Goal: Information Seeking & Learning: Find specific fact

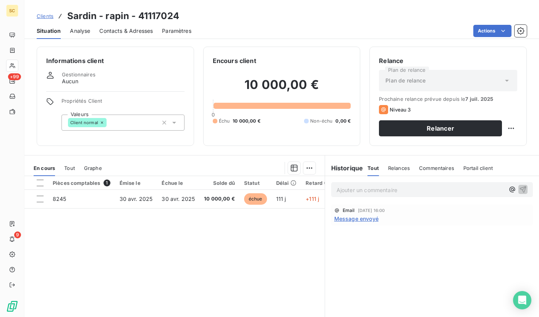
drag, startPoint x: 390, startPoint y: 191, endPoint x: 395, endPoint y: 190, distance: 5.8
click at [390, 191] on p "Ajouter un commentaire ﻿" at bounding box center [420, 190] width 168 height 10
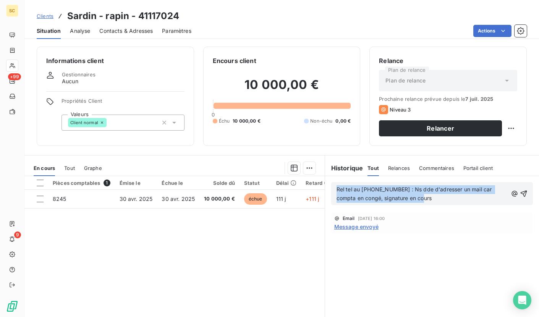
drag, startPoint x: 416, startPoint y: 200, endPoint x: 340, endPoint y: 177, distance: 79.5
click at [340, 177] on div "Rel tel au [PHONE_NUMBER] : Ns dde d'adresser un mail car compta en congé, sign…" at bounding box center [432, 193] width 214 height 35
copy span "Rel tel au [PHONE_NUMBER] : Ns dde d'adresser un mail car compta en congé, sign…"
drag, startPoint x: 519, startPoint y: 195, endPoint x: 471, endPoint y: 170, distance: 55.0
click at [519, 195] on icon "button" at bounding box center [523, 194] width 8 height 8
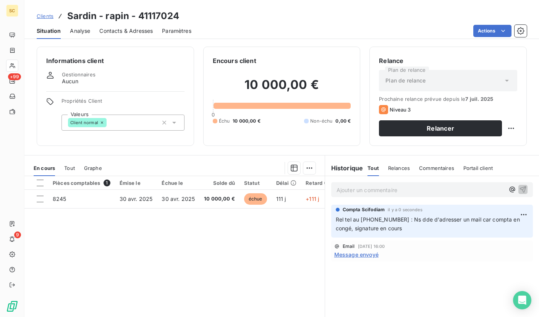
click at [42, 15] on span "Clients" at bounding box center [45, 16] width 17 height 6
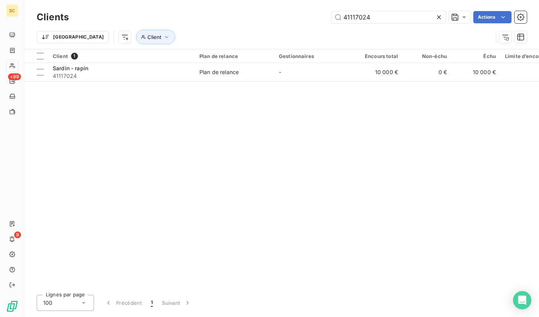
drag, startPoint x: 381, startPoint y: 17, endPoint x: 320, endPoint y: 17, distance: 61.1
click at [320, 17] on div "41117024 Actions" at bounding box center [302, 17] width 448 height 12
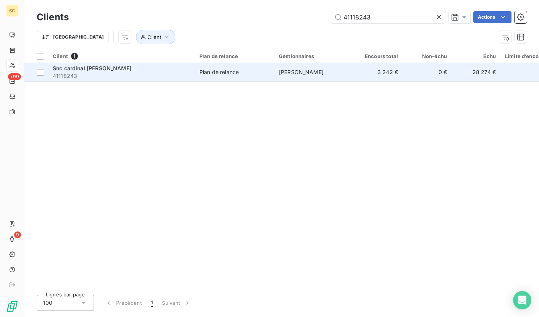
type input "41118243"
click at [139, 71] on div "Snc cardinal rosiers 41118243" at bounding box center [121, 72] width 137 height 15
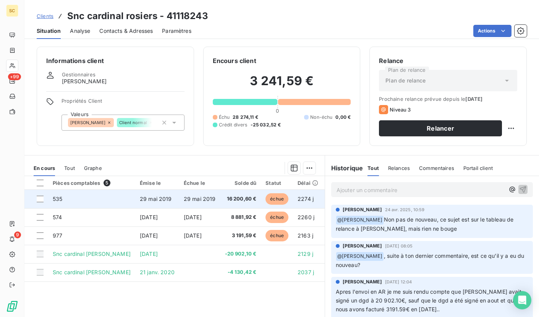
click at [66, 199] on td "535" at bounding box center [91, 199] width 87 height 18
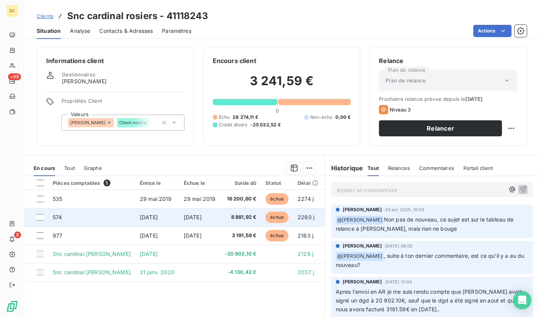
click at [84, 218] on td "574" at bounding box center [91, 217] width 87 height 18
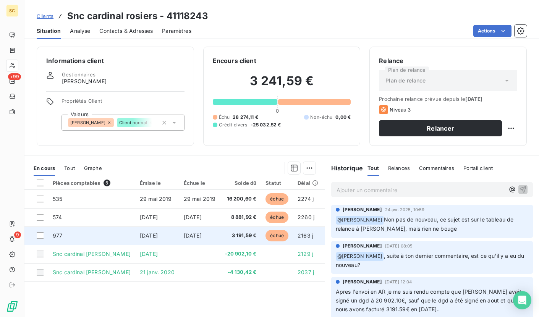
click at [80, 237] on td "977" at bounding box center [91, 235] width 87 height 18
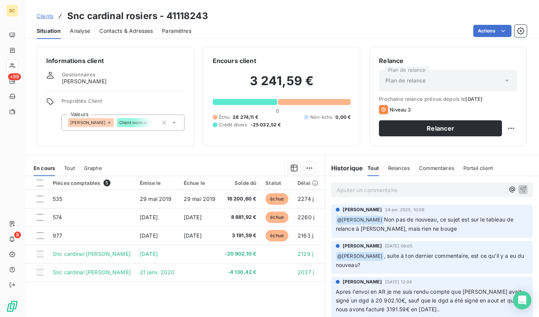
click at [370, 193] on p "Ajouter un commentaire ﻿" at bounding box center [420, 190] width 168 height 10
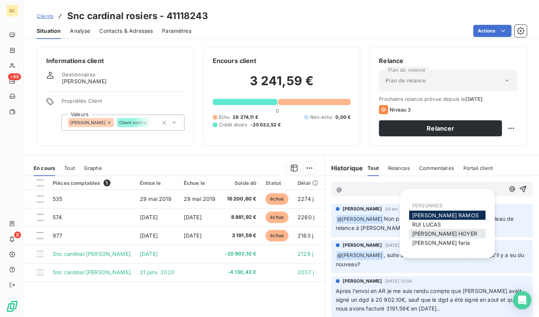
click at [455, 235] on span "[PERSON_NAME]" at bounding box center [444, 233] width 65 height 6
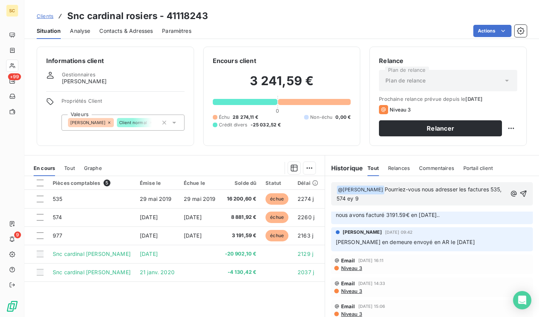
scroll to position [123, 0]
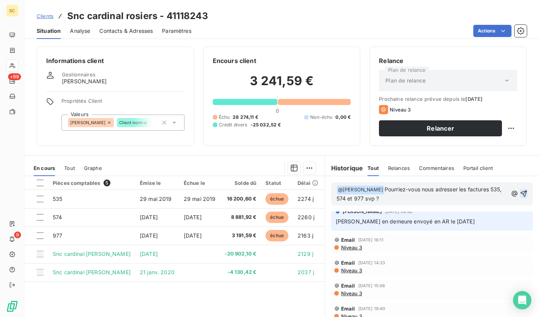
click at [520, 192] on icon "button" at bounding box center [523, 193] width 6 height 6
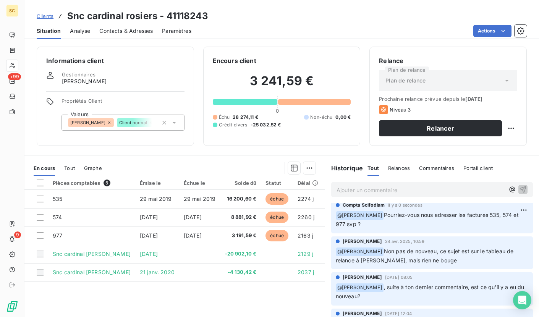
scroll to position [0, 0]
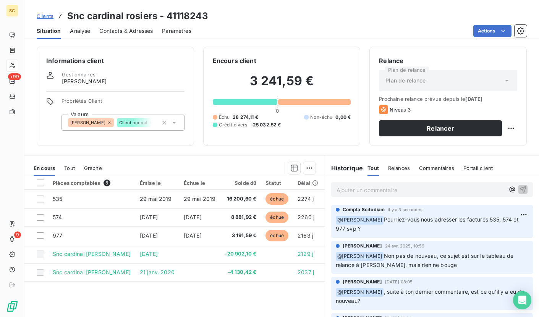
click at [45, 17] on span "Clients" at bounding box center [45, 16] width 17 height 6
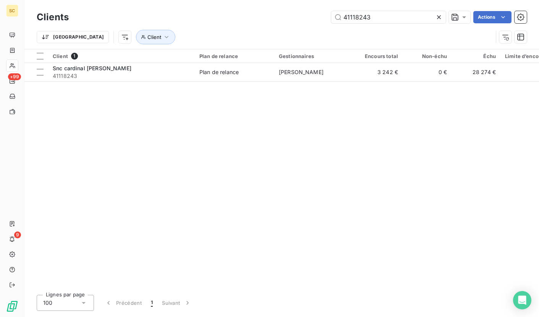
drag, startPoint x: 379, startPoint y: 15, endPoint x: 277, endPoint y: 14, distance: 102.7
click at [277, 14] on div "41118243 Actions" at bounding box center [302, 17] width 448 height 12
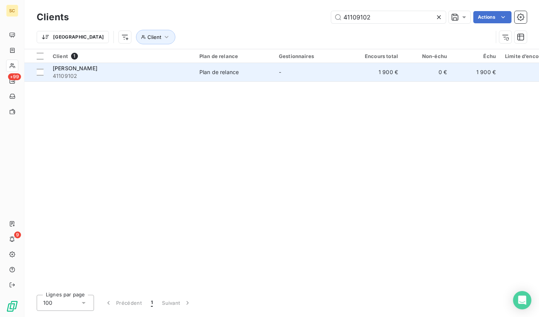
type input "41109102"
click at [131, 65] on div "[PERSON_NAME]" at bounding box center [121, 69] width 137 height 8
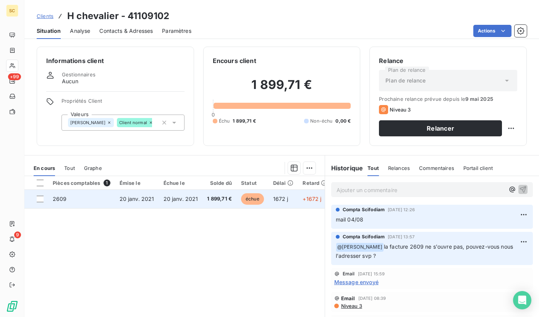
click at [57, 199] on span "2609" at bounding box center [60, 198] width 14 height 6
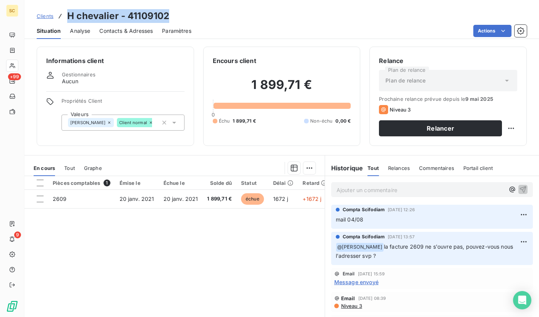
drag, startPoint x: 67, startPoint y: 17, endPoint x: 162, endPoint y: 16, distance: 94.7
click at [167, 15] on h3 "H chevalier - 41109102" at bounding box center [118, 16] width 102 height 14
copy h3 "H chevalier - 41109102"
click at [359, 188] on p "Ajouter un commentaire ﻿" at bounding box center [420, 190] width 168 height 10
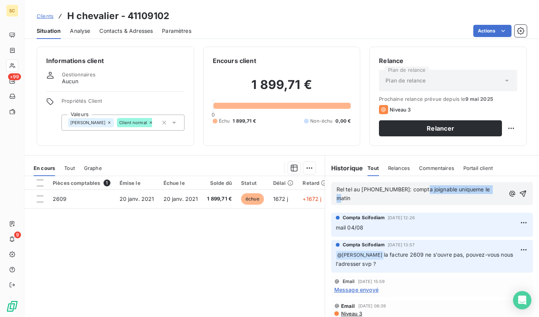
drag, startPoint x: 436, startPoint y: 189, endPoint x: 429, endPoint y: 192, distance: 8.0
click at [419, 189] on p "Rel tel au [PHONE_NUMBER]: compta joignable uniqueme le matin" at bounding box center [420, 194] width 168 height 18
drag, startPoint x: 462, startPoint y: 195, endPoint x: 459, endPoint y: 190, distance: 6.2
click at [462, 195] on div "Rel tel au [PHONE_NUMBER]: compta joignable uniqueme le matin" at bounding box center [432, 193] width 202 height 23
click at [459, 190] on span "Rel tel au [PHONE_NUMBER]: compta joignable uniqueme le matin" at bounding box center [413, 193] width 155 height 15
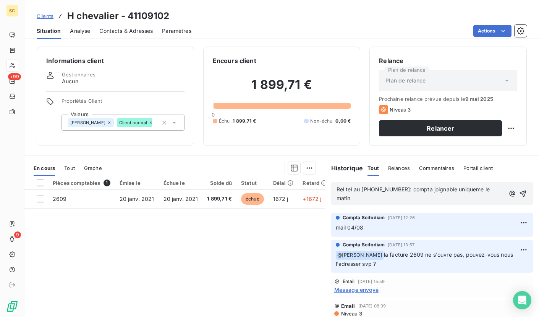
click at [465, 189] on span "Rel tel au [PHONE_NUMBER]: compta joignable uniqueme le matin" at bounding box center [413, 193] width 155 height 15
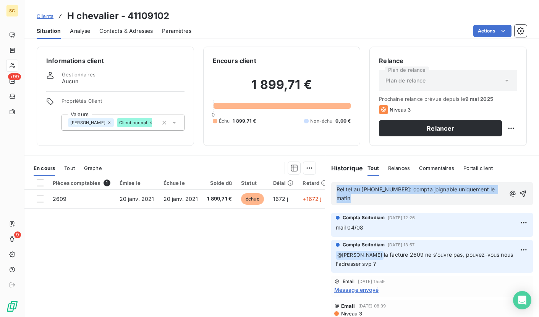
drag, startPoint x: 475, startPoint y: 189, endPoint x: 390, endPoint y: 187, distance: 85.5
click at [387, 187] on div "Rel tel au [PHONE_NUMBER]: compta joignable uniquement le matin" at bounding box center [431, 193] width 191 height 18
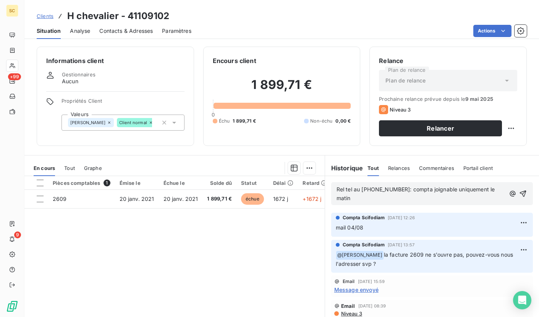
drag, startPoint x: 332, startPoint y: 190, endPoint x: 470, endPoint y: 186, distance: 138.2
click at [465, 186] on div "Rel tel au [PHONE_NUMBER]: compta joignable uniquement le matin" at bounding box center [432, 193] width 202 height 23
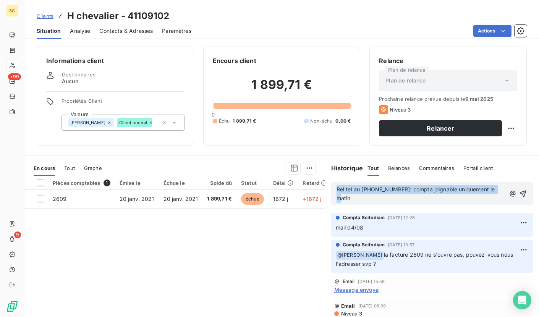
drag, startPoint x: 492, startPoint y: 189, endPoint x: 321, endPoint y: 187, distance: 171.0
click at [325, 188] on div "Rel tel au [PHONE_NUMBER]: compta joignable uniquement le matin" at bounding box center [432, 193] width 214 height 35
copy span "Rel tel au [PHONE_NUMBER]: compta joignable uniquement le matin"
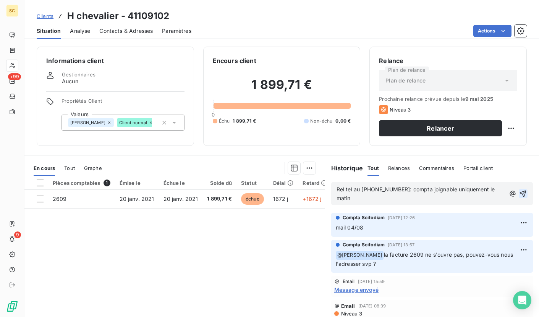
click at [516, 187] on div "Rel tel au [PHONE_NUMBER]: compta joignable uniquement le matin" at bounding box center [432, 193] width 202 height 23
click at [519, 190] on icon "button" at bounding box center [522, 193] width 6 height 6
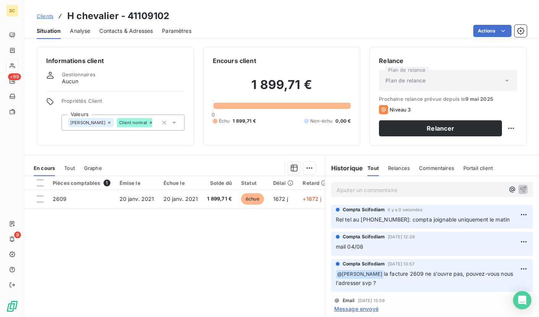
click at [123, 32] on span "Contacts & Adresses" at bounding box center [125, 31] width 53 height 8
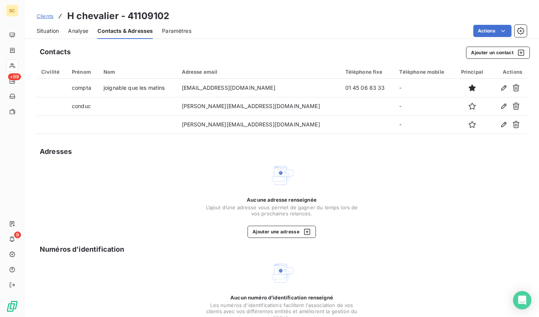
click at [42, 16] on span "Clients" at bounding box center [45, 16] width 17 height 6
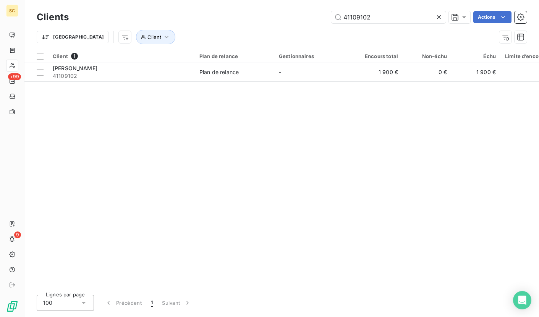
drag, startPoint x: 272, startPoint y: 14, endPoint x: 266, endPoint y: 14, distance: 5.7
click at [266, 14] on div "41109102 Actions" at bounding box center [302, 17] width 448 height 12
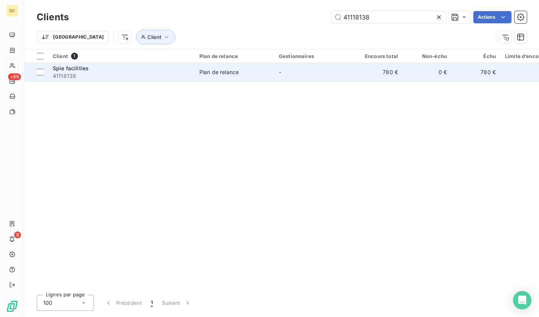
type input "41118138"
click at [157, 72] on span "41118138" at bounding box center [121, 76] width 137 height 8
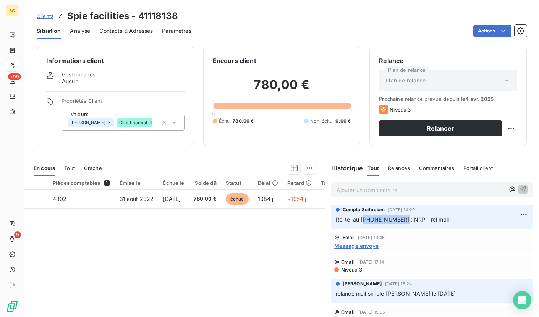
drag, startPoint x: 363, startPoint y: 219, endPoint x: 396, endPoint y: 218, distance: 33.2
click at [396, 218] on span "Rel tel au [PHONE_NUMBER] : NRP - rel mail" at bounding box center [391, 219] width 113 height 6
copy span "2 99 04 88 88"
click at [102, 29] on span "Contacts & Adresses" at bounding box center [125, 31] width 53 height 8
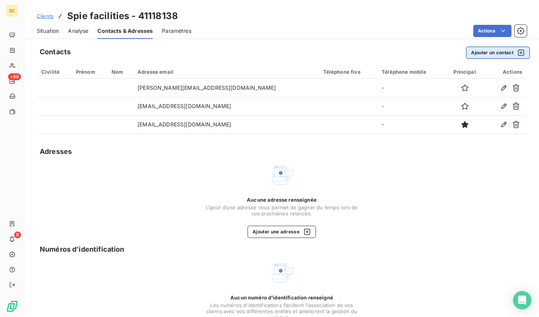
click at [492, 53] on button "Ajouter un contact" at bounding box center [498, 53] width 64 height 12
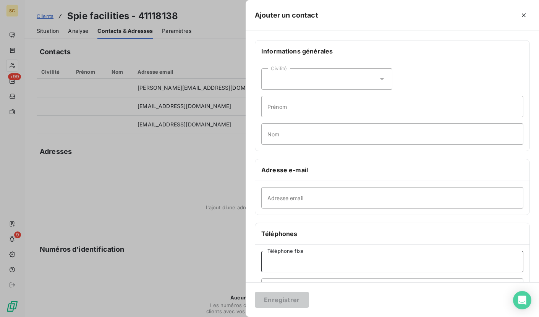
click at [305, 266] on input "Téléphone fixe" at bounding box center [392, 261] width 262 height 21
paste input "2 99 04 88 88"
click at [266, 265] on input "2 99 04 88 88" at bounding box center [392, 261] width 262 height 21
type input "02 99 04 88 88"
click at [279, 300] on button "Enregistrer" at bounding box center [282, 300] width 54 height 16
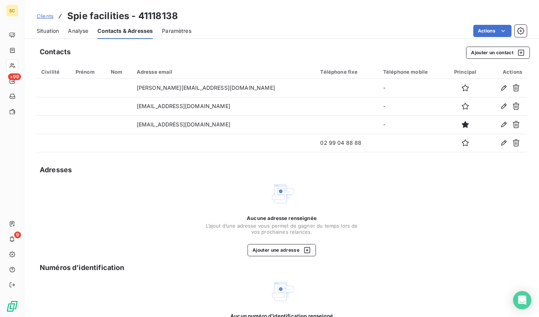
click at [44, 14] on span "Clients" at bounding box center [45, 16] width 17 height 6
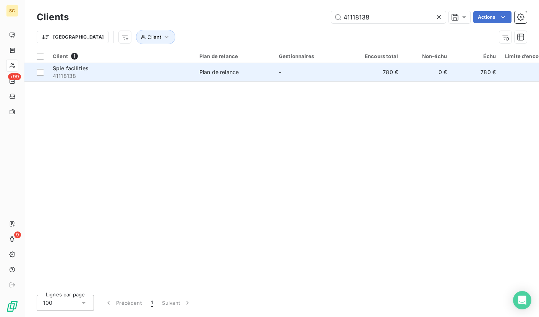
click at [108, 78] on span "41118138" at bounding box center [121, 76] width 137 height 8
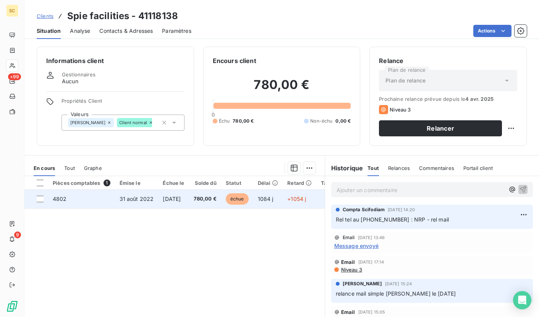
click at [68, 205] on td "4802" at bounding box center [81, 199] width 67 height 18
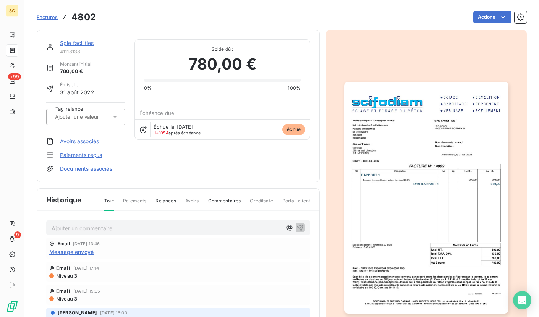
click at [423, 127] on img "button" at bounding box center [426, 198] width 164 height 232
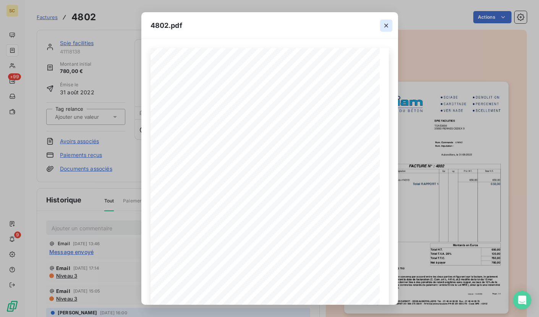
click at [383, 25] on icon "button" at bounding box center [386, 26] width 8 height 8
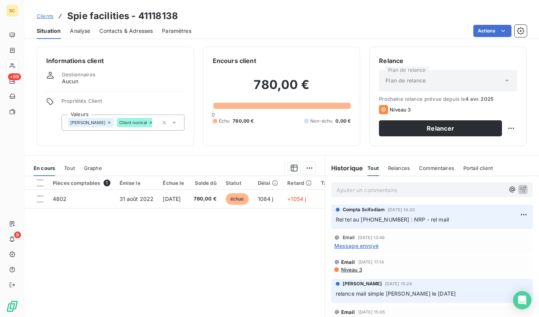
click at [129, 29] on span "Contacts & Adresses" at bounding box center [125, 31] width 53 height 8
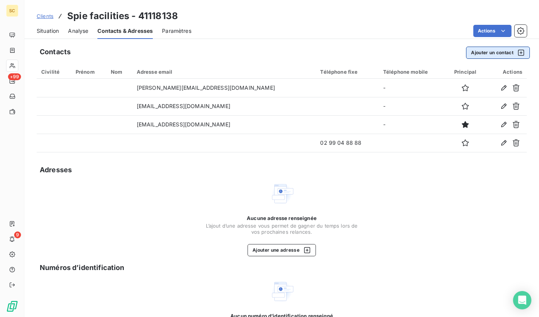
click at [492, 52] on button "Ajouter un contact" at bounding box center [498, 53] width 64 height 12
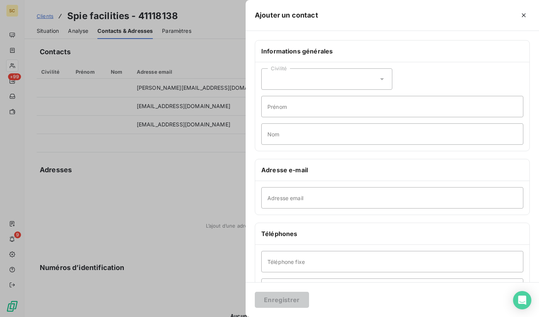
drag, startPoint x: 526, startPoint y: 14, endPoint x: 520, endPoint y: 18, distance: 7.1
click at [526, 14] on icon "button" at bounding box center [523, 15] width 8 height 8
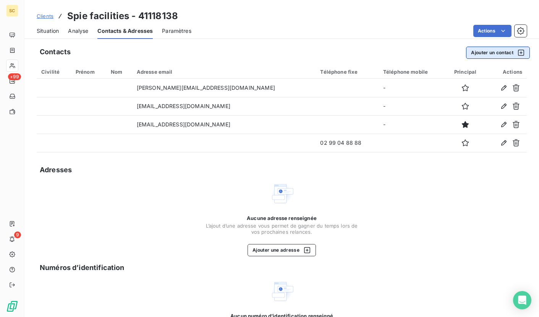
click at [477, 48] on button "Ajouter un contact" at bounding box center [498, 53] width 64 height 12
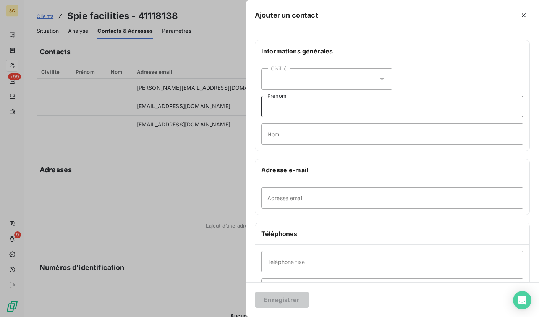
click at [291, 110] on input "Prénom" at bounding box center [392, 106] width 262 height 21
type input "Compt"
click at [255, 292] on button "Enregistrer" at bounding box center [282, 300] width 54 height 16
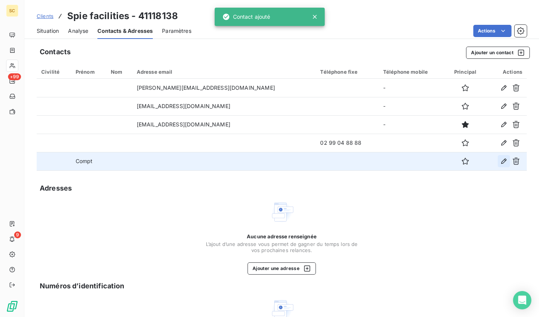
click at [501, 160] on icon "button" at bounding box center [504, 161] width 8 height 8
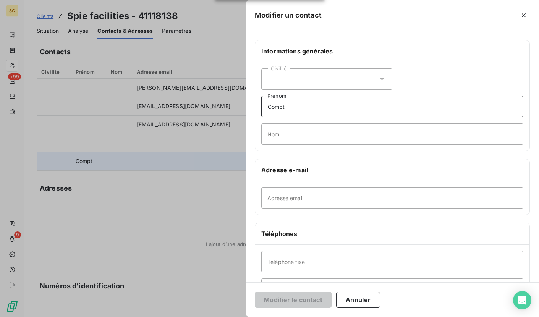
click at [309, 112] on input "Compt" at bounding box center [392, 106] width 262 height 21
type input "Comptabilité fournisseur"
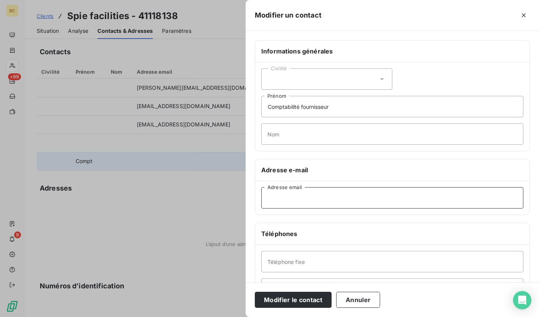
click at [306, 198] on input "Adresse email" at bounding box center [392, 197] width 262 height 21
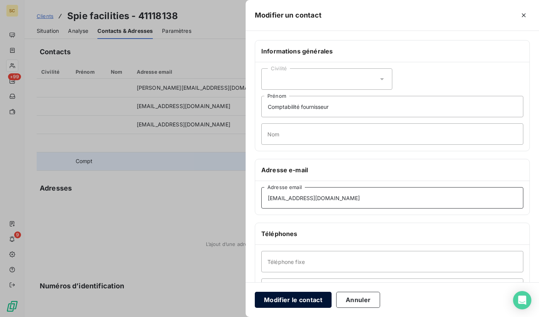
type input "[EMAIL_ADDRESS][DOMAIN_NAME]"
click at [305, 300] on button "Modifier le contact" at bounding box center [293, 300] width 77 height 16
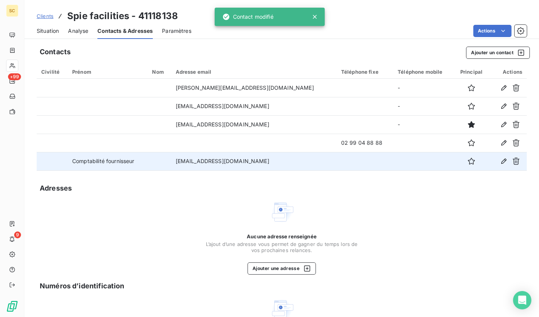
drag, startPoint x: 283, startPoint y: 163, endPoint x: 192, endPoint y: 158, distance: 91.3
click at [191, 158] on td "[EMAIL_ADDRESS][DOMAIN_NAME]" at bounding box center [253, 161] width 165 height 18
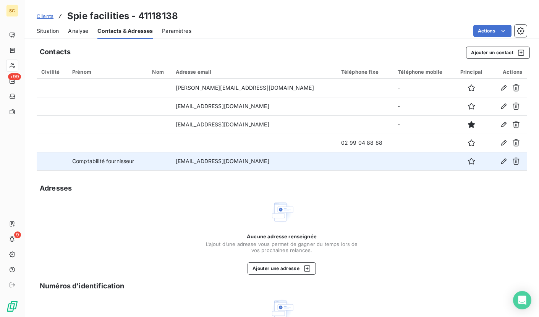
copy td "[EMAIL_ADDRESS][DOMAIN_NAME]"
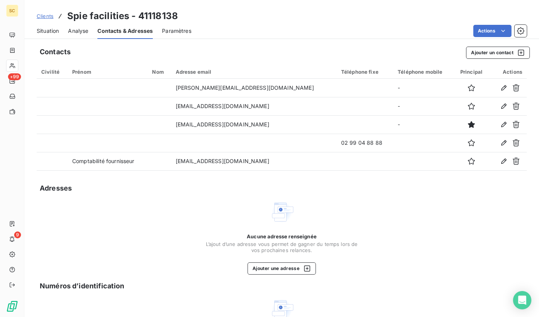
click at [48, 15] on span "Clients" at bounding box center [45, 16] width 17 height 6
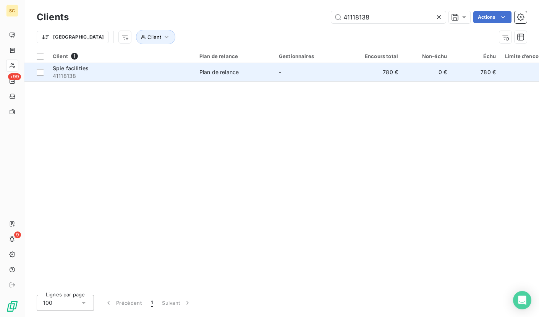
click at [82, 77] on span "41118138" at bounding box center [121, 76] width 137 height 8
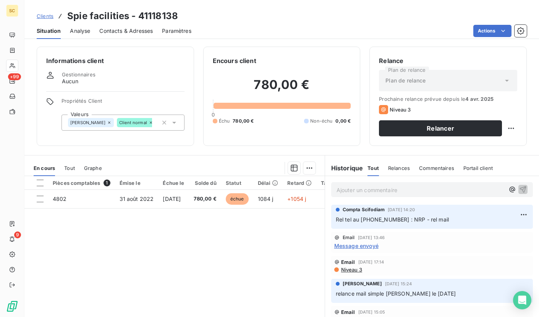
click at [375, 190] on p "Ajouter un commentaire ﻿" at bounding box center [420, 190] width 168 height 10
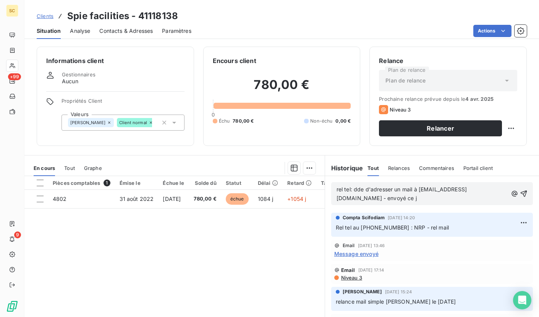
drag, startPoint x: 462, startPoint y: 198, endPoint x: 333, endPoint y: 179, distance: 130.8
click at [333, 179] on div "rel tel: dde d'adresser un mail à [EMAIL_ADDRESS][DOMAIN_NAME] - envoyé ce j" at bounding box center [432, 193] width 214 height 35
copy span "rel tel: dde d'adresser un mail à [EMAIL_ADDRESS][DOMAIN_NAME] - envoyé ce j"
drag, startPoint x: 515, startPoint y: 194, endPoint x: 459, endPoint y: 93, distance: 115.5
click at [519, 194] on icon "button" at bounding box center [523, 194] width 8 height 8
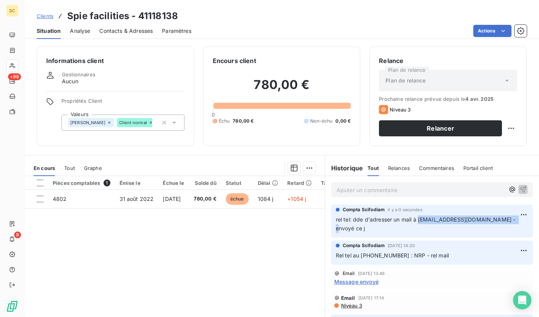
drag, startPoint x: 415, startPoint y: 221, endPoint x: 519, endPoint y: 213, distance: 104.5
click at [499, 215] on p "rel tel: dde d'adresser un mail à [EMAIL_ADDRESS][DOMAIN_NAME] - envoyé ce j" at bounding box center [431, 224] width 192 height 18
drag, startPoint x: 498, startPoint y: 219, endPoint x: 415, endPoint y: 220, distance: 82.4
click at [415, 221] on span "rel tel: dde d'adresser un mail à [EMAIL_ADDRESS][DOMAIN_NAME] - envoyé ce j" at bounding box center [425, 223] width 181 height 15
copy span "[EMAIL_ADDRESS][DOMAIN_NAME]"
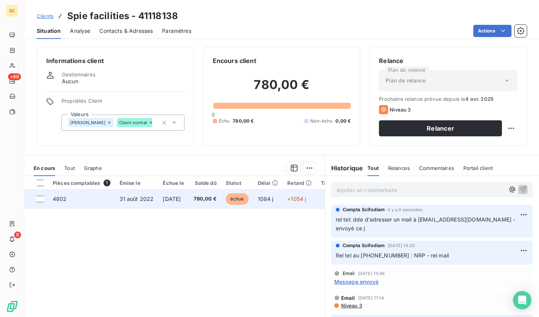
click at [69, 200] on td "4802" at bounding box center [81, 199] width 67 height 18
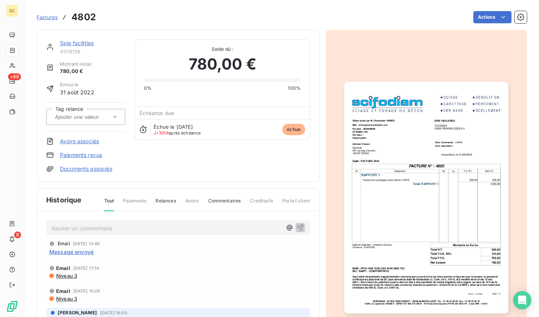
click at [429, 220] on img "button" at bounding box center [426, 198] width 164 height 232
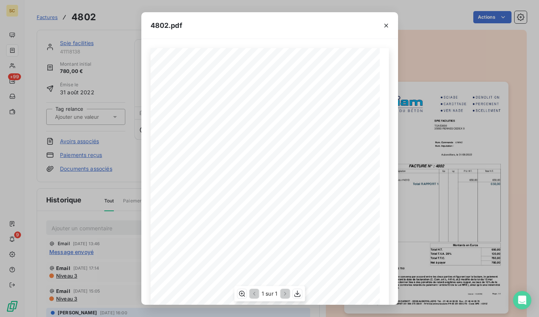
scroll to position [76, 0]
click at [295, 292] on icon "button" at bounding box center [297, 293] width 6 height 6
drag, startPoint x: 389, startPoint y: 25, endPoint x: 375, endPoint y: 24, distance: 14.1
click at [389, 25] on button "button" at bounding box center [386, 25] width 12 height 12
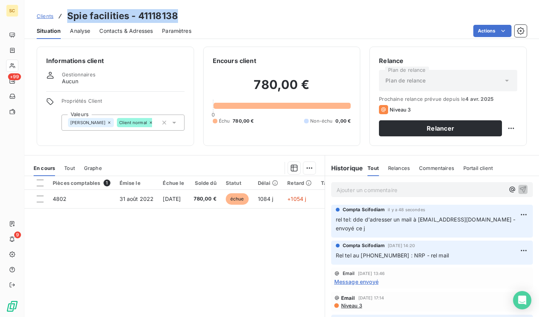
drag, startPoint x: 83, startPoint y: 15, endPoint x: 198, endPoint y: 20, distance: 115.0
click at [198, 20] on div "Clients Spie facilities - 41118138" at bounding box center [281, 16] width 514 height 14
copy h3 "Spie facilities - 41118138"
click at [53, 16] on div "Clients Spie facilities - 41118138" at bounding box center [107, 16] width 141 height 14
click at [52, 16] on span "Clients" at bounding box center [45, 16] width 17 height 6
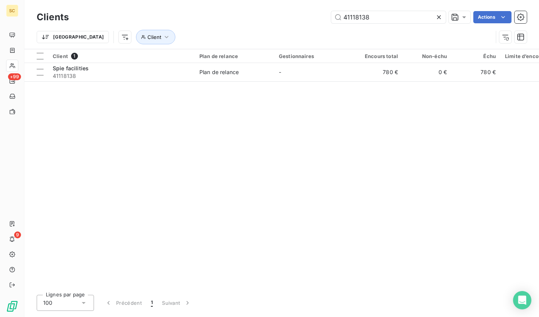
drag, startPoint x: 391, startPoint y: 18, endPoint x: 296, endPoint y: 16, distance: 95.1
click at [296, 16] on div "41118138 Actions" at bounding box center [302, 17] width 448 height 12
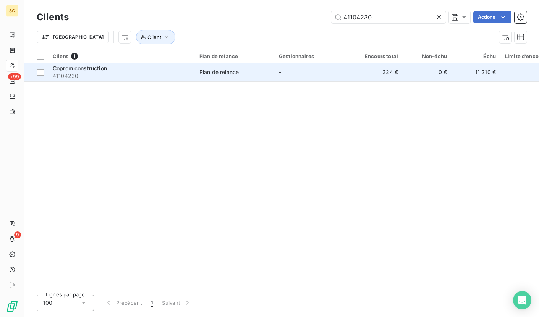
type input "41104230"
click at [132, 75] on span "41104230" at bounding box center [121, 76] width 137 height 8
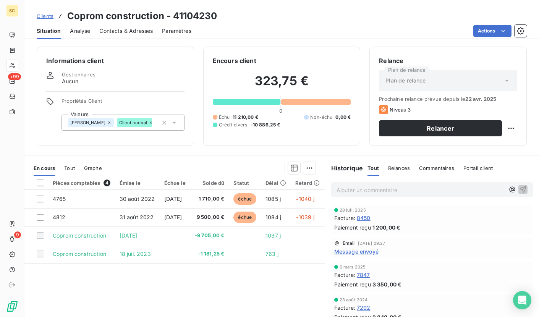
click at [113, 34] on div "Contacts & Adresses" at bounding box center [125, 31] width 53 height 16
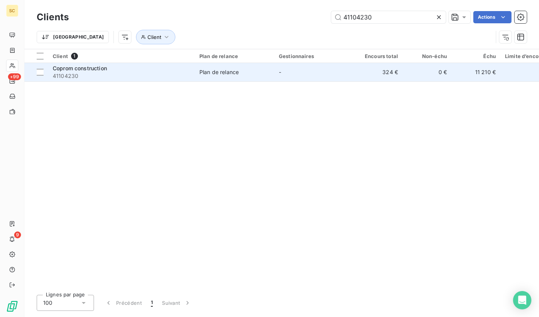
click at [76, 71] on div "Coprom construction" at bounding box center [121, 69] width 137 height 8
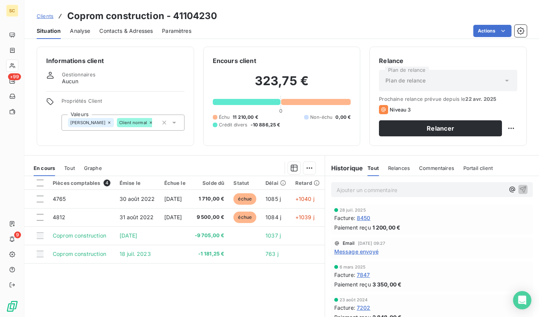
scroll to position [29, 0]
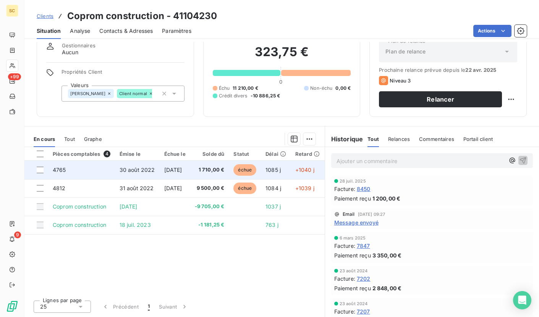
click at [105, 175] on td "4765" at bounding box center [81, 170] width 67 height 18
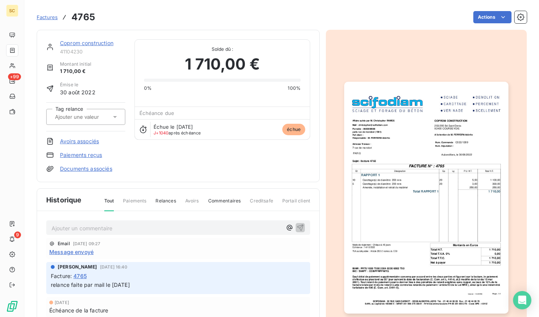
click at [435, 174] on img "button" at bounding box center [426, 198] width 164 height 232
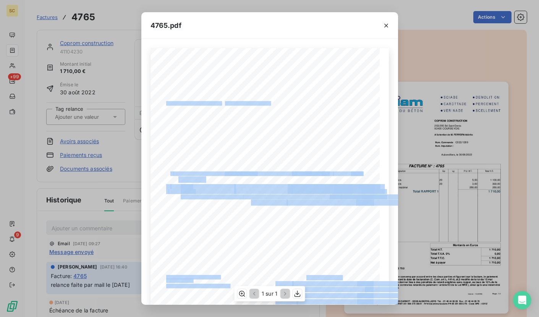
click at [324, 101] on div "Qt Désignation Ep Lg P.U. H.T. Total H.T. Version : 16.00R06 Page : 1/1 SCIFODI…" at bounding box center [269, 210] width 238 height 324
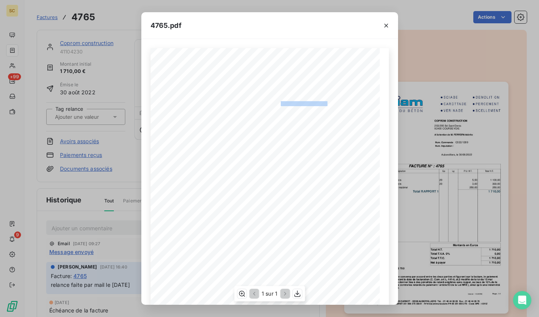
drag, startPoint x: 322, startPoint y: 102, endPoint x: 278, endPoint y: 101, distance: 43.9
click at [277, 101] on div "Qt Désignation Ep Lg P.U. H.T. Total H.T. Version : 16.00R06 Page : 1/1 SCIFODI…" at bounding box center [269, 210] width 229 height 324
copy div "COPROM CONSTRUCTION"
click at [383, 27] on icon "button" at bounding box center [386, 26] width 8 height 8
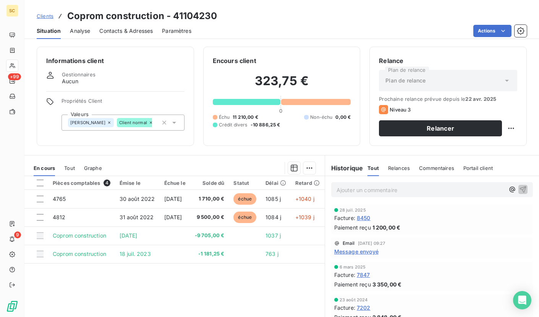
click at [117, 36] on div "Contacts & Adresses" at bounding box center [125, 31] width 53 height 16
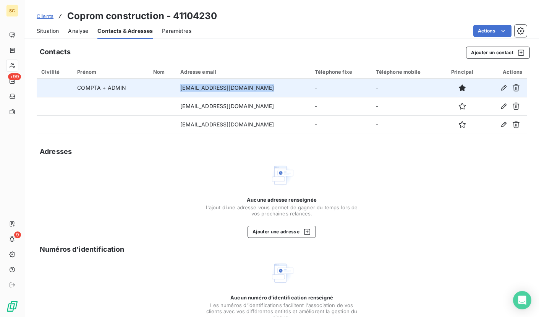
drag, startPoint x: 181, startPoint y: 87, endPoint x: 260, endPoint y: 85, distance: 79.0
click at [260, 85] on td "[EMAIL_ADDRESS][DOMAIN_NAME]" at bounding box center [243, 88] width 134 height 18
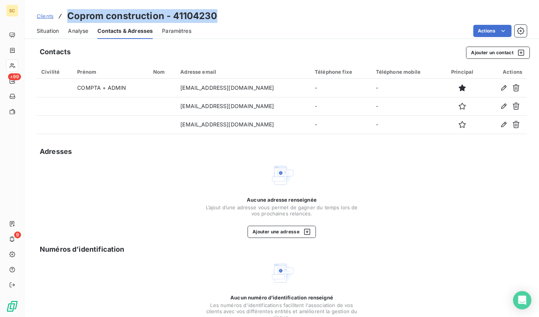
drag, startPoint x: 69, startPoint y: 15, endPoint x: 201, endPoint y: 15, distance: 132.4
click at [234, 15] on div "Clients Coprom construction - 41104230" at bounding box center [281, 16] width 514 height 14
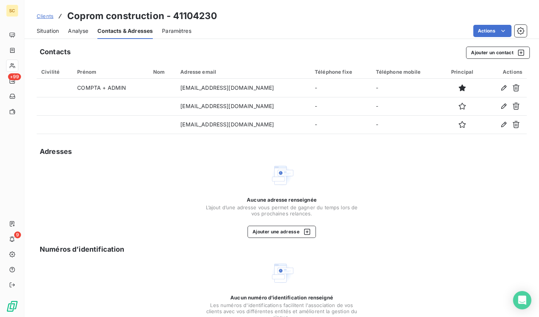
click at [53, 16] on div "Clients Coprom construction - 41104230" at bounding box center [127, 16] width 181 height 14
click at [48, 16] on span "Clients" at bounding box center [45, 16] width 17 height 6
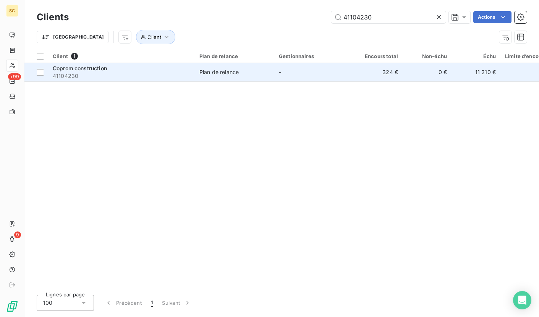
click at [101, 75] on span "41104230" at bounding box center [121, 76] width 137 height 8
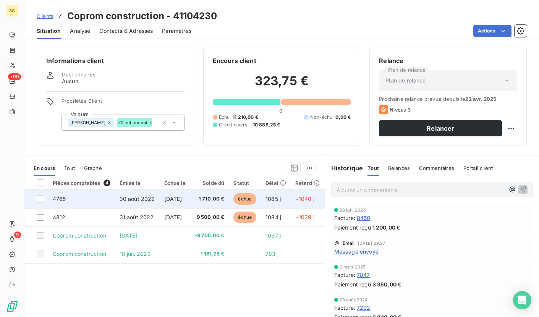
click at [76, 198] on td "4765" at bounding box center [81, 199] width 67 height 18
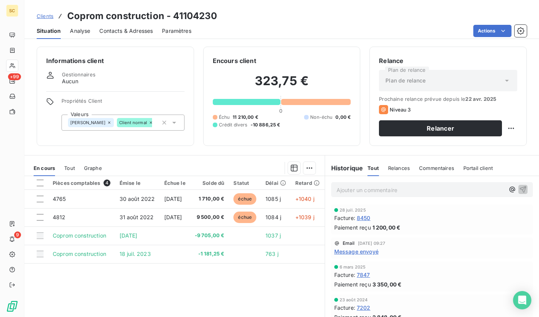
click at [370, 192] on p "Ajouter un commentaire ﻿" at bounding box center [420, 190] width 168 height 10
drag, startPoint x: 410, startPoint y: 188, endPoint x: 278, endPoint y: 187, distance: 131.7
click at [278, 187] on div "En cours Tout Graphe Pièces comptables 4 Émise le Échue le Solde dû Statut Déla…" at bounding box center [281, 250] width 514 height 191
click at [516, 187] on div "mail relance envoyé ce j" at bounding box center [432, 189] width 202 height 14
click at [519, 187] on icon "button" at bounding box center [522, 189] width 6 height 6
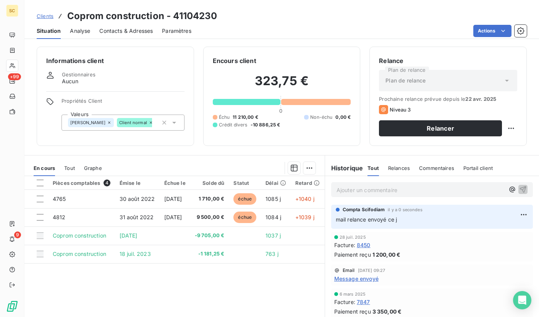
click at [37, 14] on span "Clients" at bounding box center [45, 16] width 17 height 6
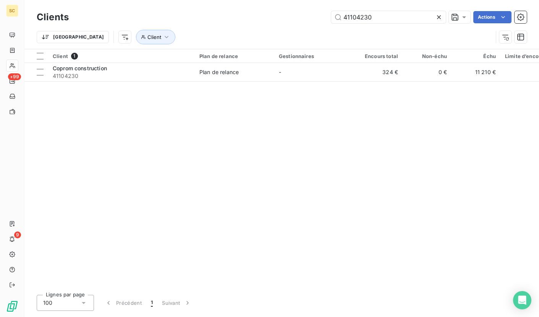
drag, startPoint x: 382, startPoint y: 18, endPoint x: 296, endPoint y: 14, distance: 86.3
click at [296, 14] on div "41104230 Actions" at bounding box center [302, 17] width 448 height 12
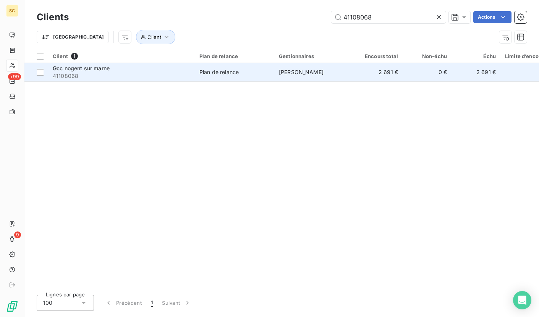
type input "41108068"
click at [174, 80] on td "Gcc nogent sur marne 41108068" at bounding box center [121, 72] width 147 height 18
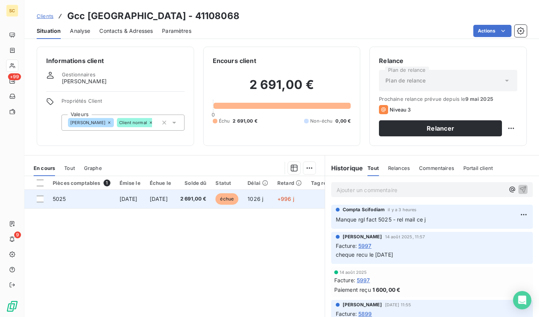
click at [166, 194] on td "[DATE]" at bounding box center [160, 199] width 31 height 18
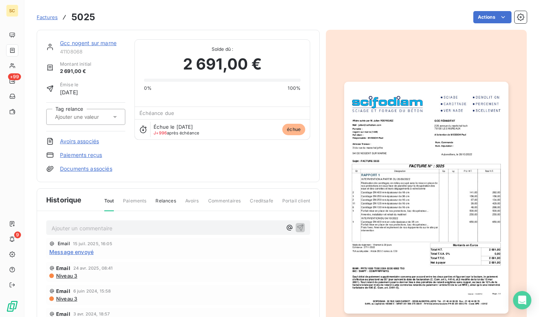
click at [477, 183] on img "button" at bounding box center [426, 198] width 164 height 232
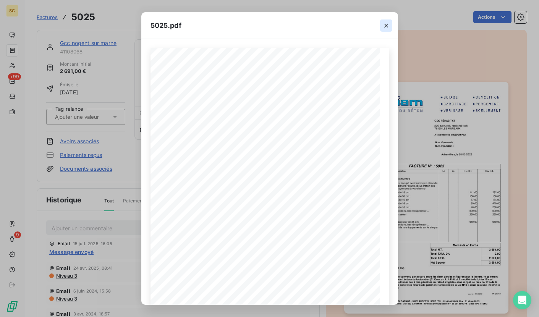
click at [387, 26] on icon "button" at bounding box center [386, 26] width 8 height 8
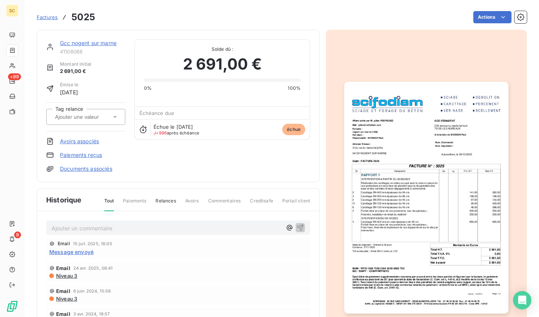
click at [422, 137] on img "button" at bounding box center [426, 198] width 164 height 232
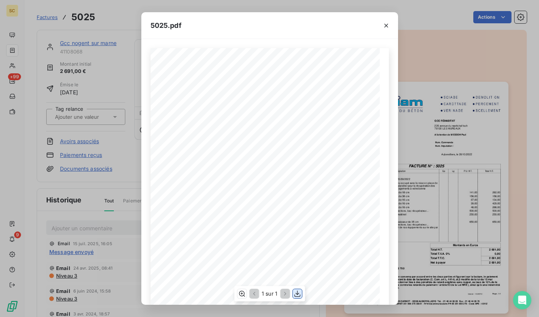
click at [299, 296] on icon "button" at bounding box center [297, 293] width 6 height 6
click at [389, 26] on button "button" at bounding box center [386, 25] width 12 height 12
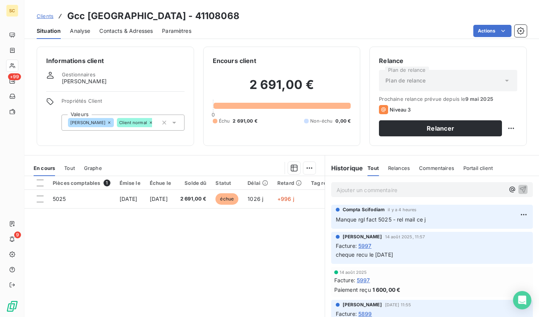
click at [44, 15] on span "Clients" at bounding box center [45, 16] width 17 height 6
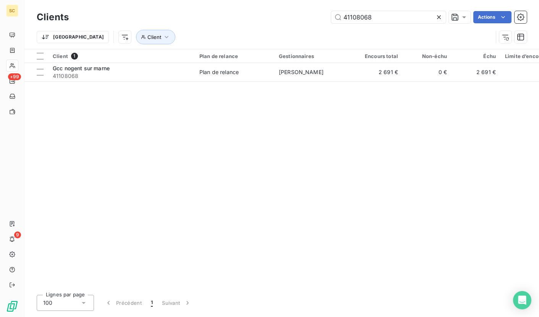
drag, startPoint x: 402, startPoint y: 21, endPoint x: 308, endPoint y: 16, distance: 93.6
click at [254, 16] on div "41108068 Actions" at bounding box center [302, 17] width 448 height 12
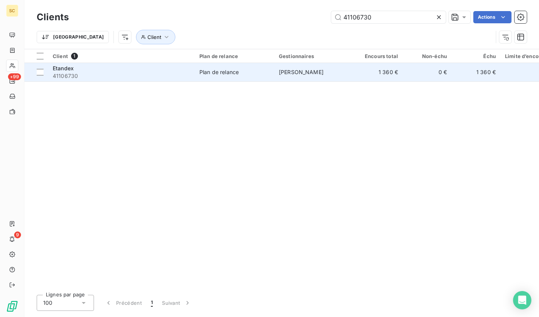
type input "41106730"
click at [156, 76] on span "41106730" at bounding box center [121, 76] width 137 height 8
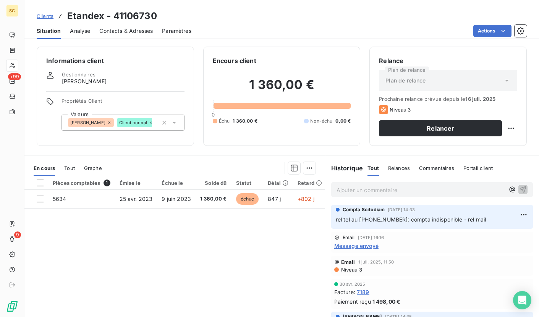
click at [371, 196] on div "Ajouter un commentaire ﻿" at bounding box center [432, 189] width 202 height 15
click at [373, 193] on p "Ajouter un commentaire ﻿" at bounding box center [420, 190] width 168 height 10
click at [519, 190] on icon "button" at bounding box center [522, 189] width 6 height 6
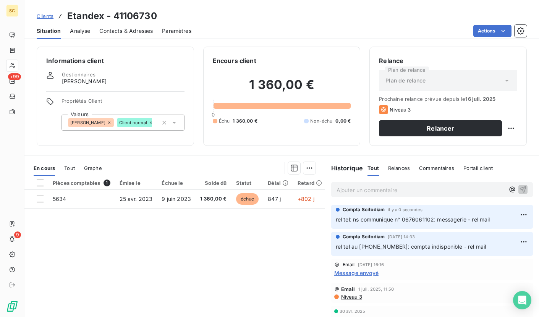
click at [126, 26] on div "Contacts & Adresses" at bounding box center [125, 31] width 53 height 16
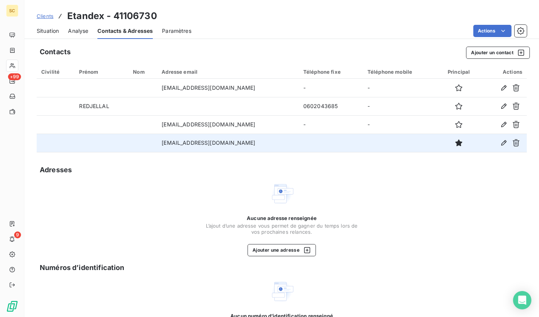
drag, startPoint x: 161, startPoint y: 87, endPoint x: 234, endPoint y: 146, distance: 93.9
click at [255, 85] on td "[EMAIL_ADDRESS][DOMAIN_NAME]" at bounding box center [228, 88] width 142 height 18
drag, startPoint x: 238, startPoint y: 145, endPoint x: 171, endPoint y: 139, distance: 67.4
click at [159, 142] on td "[EMAIL_ADDRESS][DOMAIN_NAME]" at bounding box center [228, 143] width 142 height 18
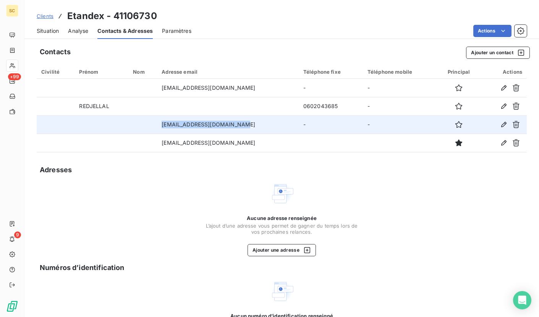
drag, startPoint x: 160, startPoint y: 125, endPoint x: 234, endPoint y: 122, distance: 74.5
click at [234, 122] on td "[EMAIL_ADDRESS][DOMAIN_NAME]" at bounding box center [228, 124] width 142 height 18
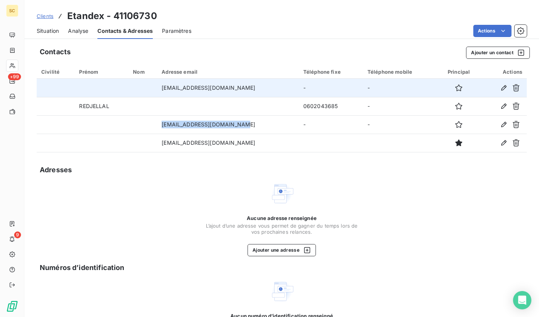
drag, startPoint x: 158, startPoint y: 87, endPoint x: 268, endPoint y: 87, distance: 110.3
click at [269, 87] on td "[EMAIL_ADDRESS][DOMAIN_NAME]" at bounding box center [228, 88] width 142 height 18
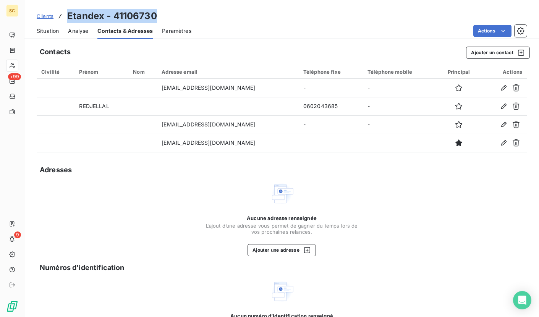
drag, startPoint x: 69, startPoint y: 15, endPoint x: 173, endPoint y: 17, distance: 104.6
click at [173, 17] on div "Clients Etandex - 41106730" at bounding box center [281, 16] width 514 height 14
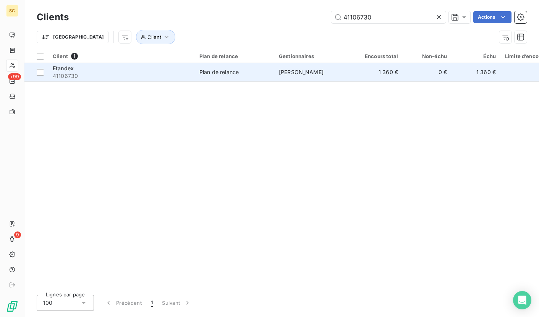
click at [66, 69] on span "Etandex" at bounding box center [63, 68] width 21 height 6
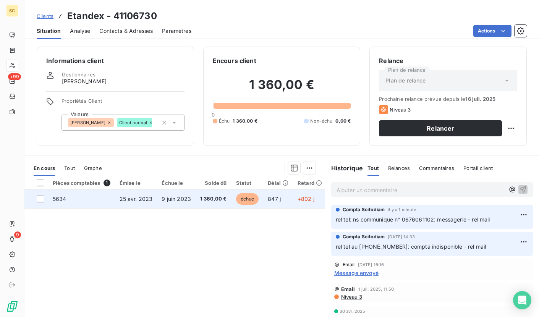
click at [78, 200] on td "5634" at bounding box center [81, 199] width 67 height 18
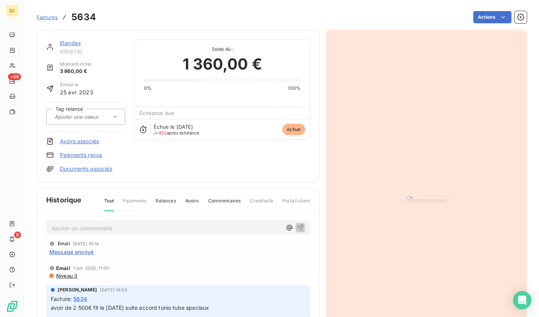
click at [412, 199] on img "button" at bounding box center [426, 197] width 40 height 3
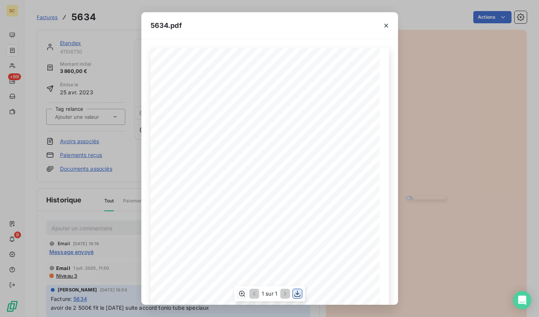
click at [295, 295] on icon "button" at bounding box center [297, 294] width 8 height 8
click at [385, 26] on icon "button" at bounding box center [386, 26] width 4 height 4
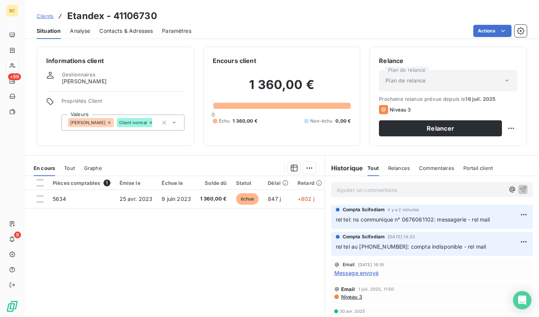
drag, startPoint x: 494, startPoint y: 218, endPoint x: 343, endPoint y: 220, distance: 151.2
click at [331, 218] on div "Compta Scifodiam il y a 2 minutes rel tel: ns communique n° 0676061102: message…" at bounding box center [432, 217] width 202 height 24
click at [47, 16] on span "Clients" at bounding box center [45, 16] width 17 height 6
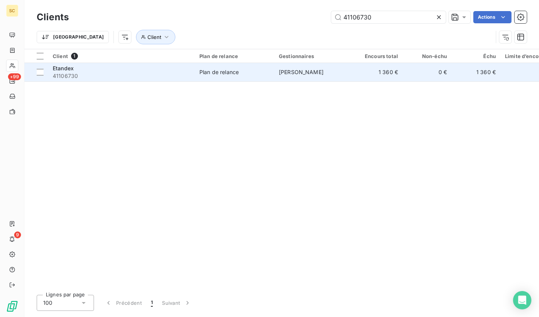
click at [88, 74] on span "41106730" at bounding box center [121, 76] width 137 height 8
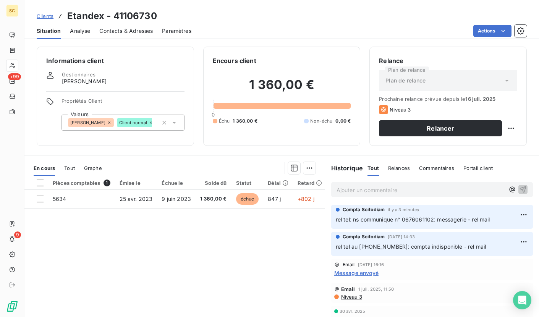
click at [47, 15] on span "Clients" at bounding box center [45, 16] width 17 height 6
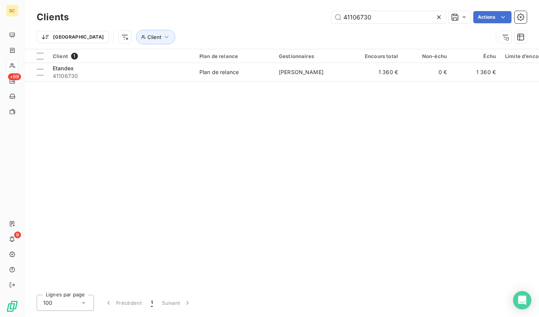
drag, startPoint x: 334, startPoint y: 16, endPoint x: 310, endPoint y: 16, distance: 24.4
click at [310, 16] on div "41106730 Actions" at bounding box center [302, 17] width 448 height 12
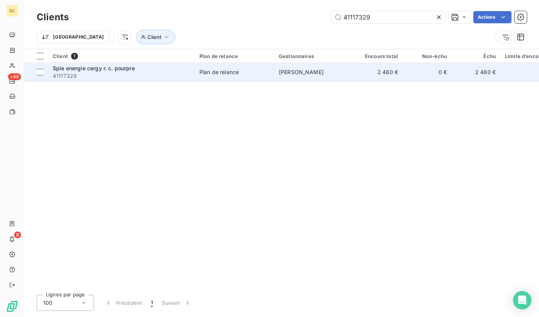
type input "41117329"
click at [130, 69] on span "Spie energie cergy r. c. pourpre" at bounding box center [94, 68] width 82 height 6
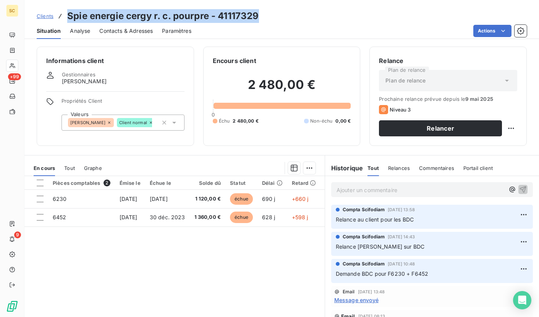
drag, startPoint x: 66, startPoint y: 15, endPoint x: 261, endPoint y: 18, distance: 195.5
click at [261, 18] on div "Clients Spie energie cergy r. c. pourpre - 41117329" at bounding box center [281, 16] width 514 height 14
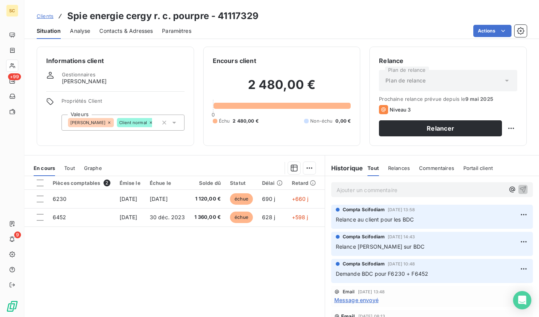
click at [360, 190] on p "Ajouter un commentaire ﻿" at bounding box center [420, 190] width 168 height 10
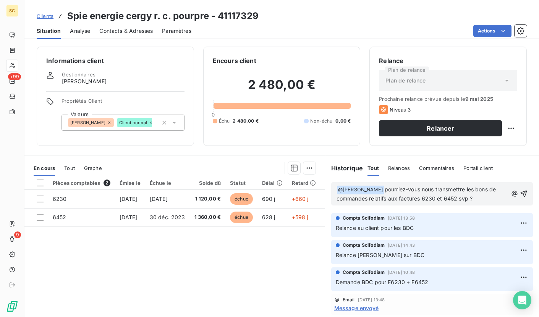
drag, startPoint x: 484, startPoint y: 198, endPoint x: 442, endPoint y: 190, distance: 42.4
click at [389, 187] on p "﻿ @ [PERSON_NAME] ﻿ pourriez-vous nous transmettre les bons de commandes relati…" at bounding box center [421, 194] width 171 height 18
click at [519, 195] on icon "button" at bounding box center [523, 194] width 8 height 8
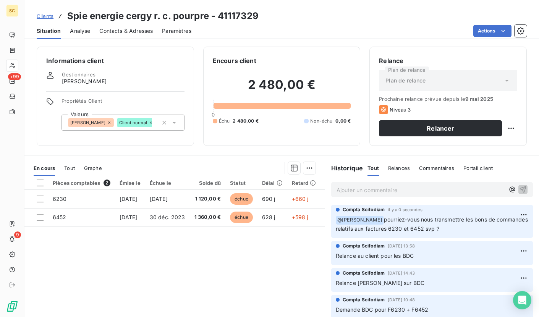
click at [46, 15] on span "Clients" at bounding box center [45, 16] width 17 height 6
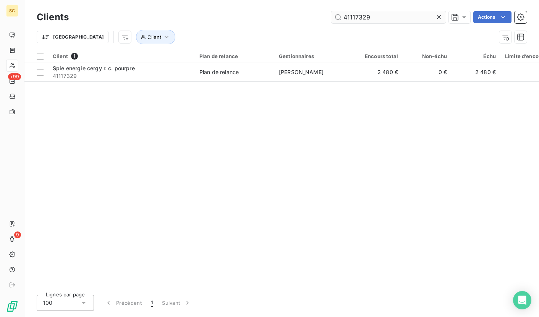
drag, startPoint x: 377, startPoint y: 18, endPoint x: 337, endPoint y: 11, distance: 41.0
click at [337, 11] on input "41117329" at bounding box center [388, 17] width 115 height 12
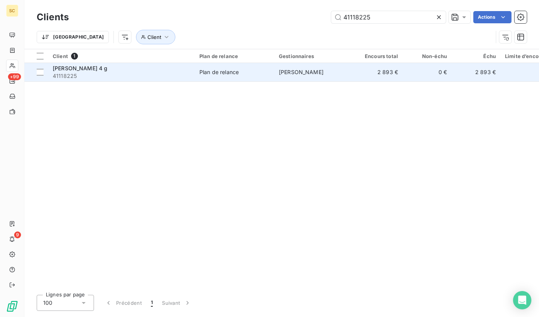
type input "41118225"
click at [68, 76] on span "41118225" at bounding box center [121, 76] width 137 height 8
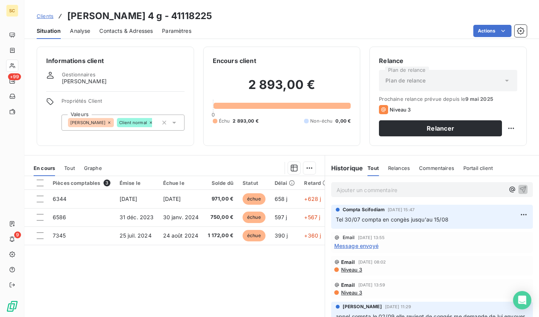
click at [112, 31] on span "Contacts & Adresses" at bounding box center [125, 31] width 53 height 8
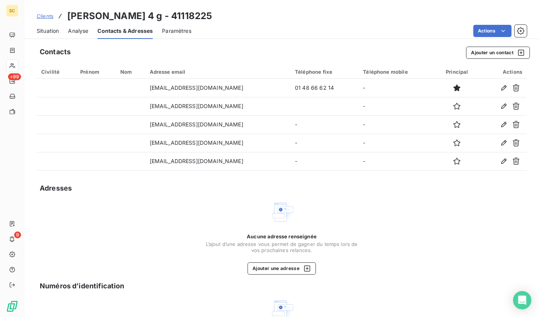
click at [48, 19] on span "Clients" at bounding box center [45, 16] width 17 height 6
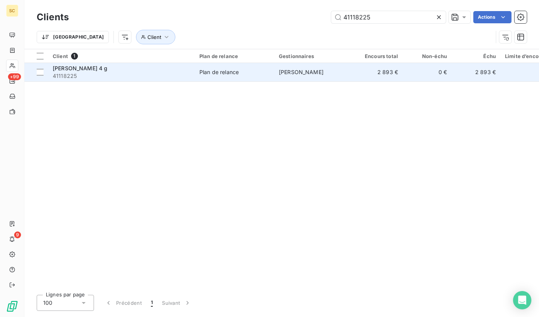
click at [67, 75] on span "41118225" at bounding box center [121, 76] width 137 height 8
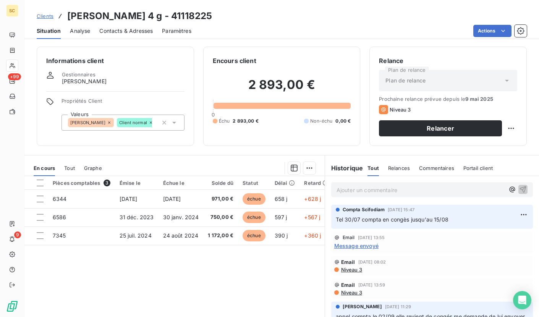
click at [358, 191] on p "Ajouter un commentaire ﻿" at bounding box center [420, 190] width 168 height 10
click at [519, 191] on icon "button" at bounding box center [523, 189] width 8 height 8
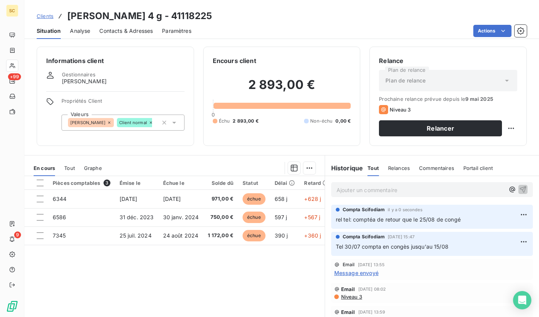
click at [505, 212] on div "Compta [PERSON_NAME] il y a 0 secondes" at bounding box center [431, 209] width 192 height 7
click at [507, 213] on html "SC +99 9 Clients [PERSON_NAME] 4 g - 41118225 Situation Analyse Contacts & Adre…" at bounding box center [269, 158] width 539 height 317
drag, startPoint x: 484, startPoint y: 233, endPoint x: 464, endPoint y: 229, distance: 20.3
click at [484, 233] on div "Editer" at bounding box center [493, 232] width 43 height 12
click at [369, 218] on span "rel tel: comptéa de retour que le 25/08 de congé" at bounding box center [397, 219] width 125 height 6
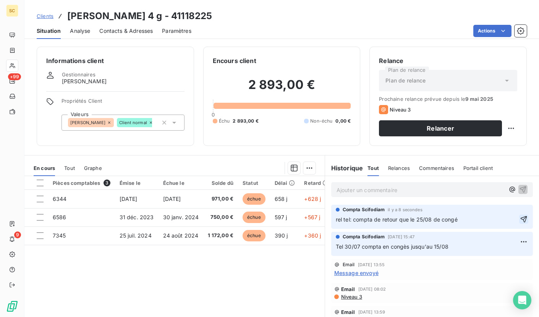
click at [519, 222] on icon "button" at bounding box center [523, 219] width 8 height 8
click at [40, 18] on span "Clients" at bounding box center [45, 16] width 17 height 6
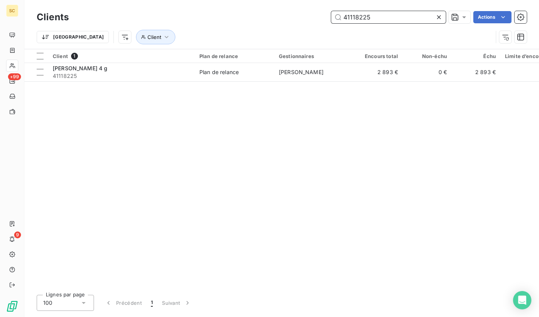
drag, startPoint x: 375, startPoint y: 19, endPoint x: 320, endPoint y: 18, distance: 55.4
click at [320, 18] on div "41118225 Actions" at bounding box center [302, 17] width 448 height 12
paste input "322"
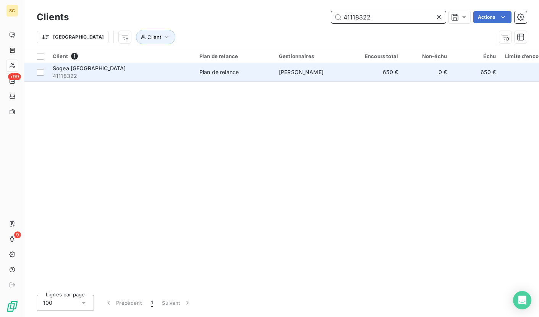
type input "41118322"
click at [121, 67] on span "Sogea [GEOGRAPHIC_DATA]" at bounding box center [89, 68] width 73 height 6
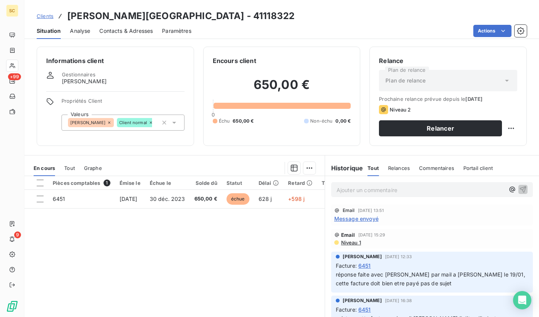
click at [122, 34] on span "Contacts & Adresses" at bounding box center [125, 31] width 53 height 8
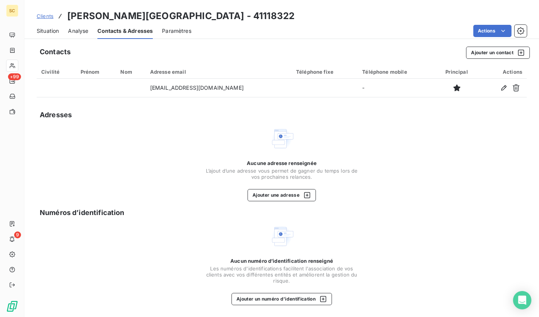
click at [48, 30] on span "Situation" at bounding box center [48, 31] width 22 height 8
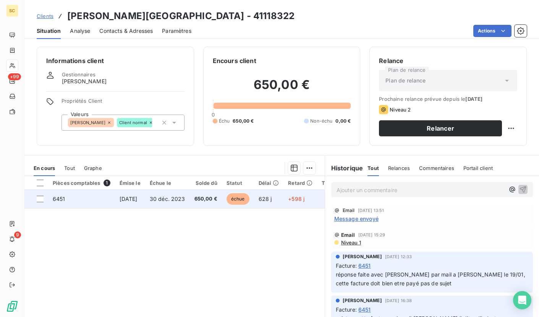
click at [68, 201] on td "6451" at bounding box center [81, 199] width 67 height 18
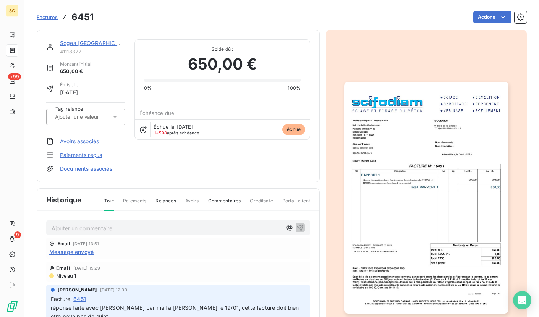
click at [408, 172] on img "button" at bounding box center [426, 198] width 164 height 232
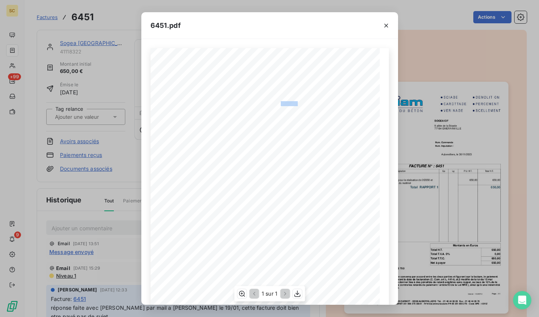
drag, startPoint x: 276, startPoint y: 102, endPoint x: 295, endPoint y: 102, distance: 19.1
click at [295, 102] on div "Qt Désignation Ep Lg P.U. H.T. Total H.T. Version : 16.00R14 Page : 1/1 SCIFODI…" at bounding box center [269, 210] width 229 height 324
click at [383, 24] on icon "button" at bounding box center [386, 26] width 8 height 8
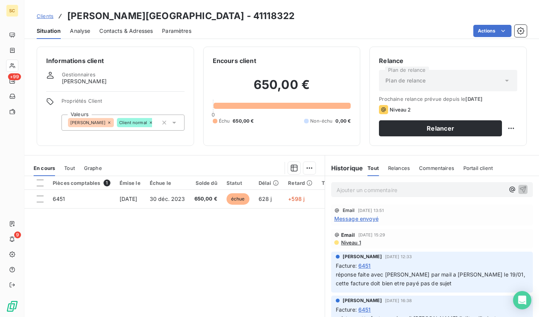
click at [134, 30] on span "Contacts & Adresses" at bounding box center [125, 31] width 53 height 8
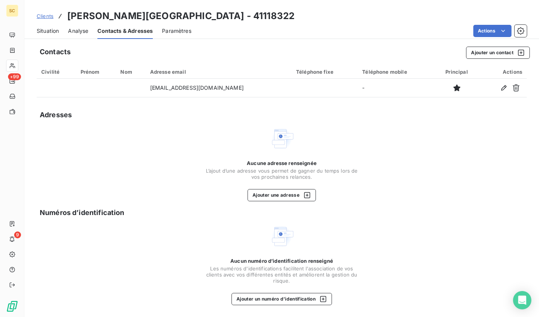
click at [54, 17] on div "Clients [PERSON_NAME][GEOGRAPHIC_DATA] - 41118322" at bounding box center [166, 16] width 258 height 14
click at [46, 17] on span "Clients" at bounding box center [45, 16] width 17 height 6
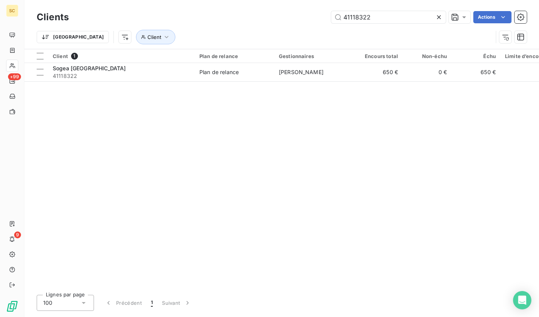
drag, startPoint x: 384, startPoint y: 19, endPoint x: 309, endPoint y: 13, distance: 75.0
click at [309, 13] on div "41118322 Actions" at bounding box center [302, 17] width 448 height 12
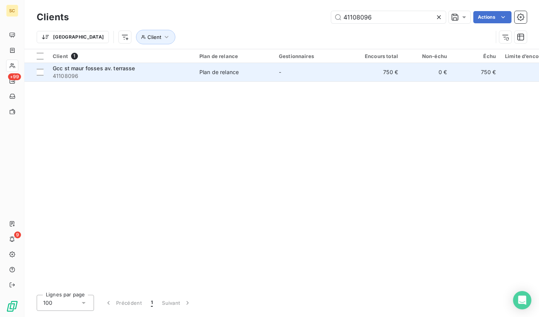
type input "41108096"
click at [155, 77] on span "41108096" at bounding box center [121, 76] width 137 height 8
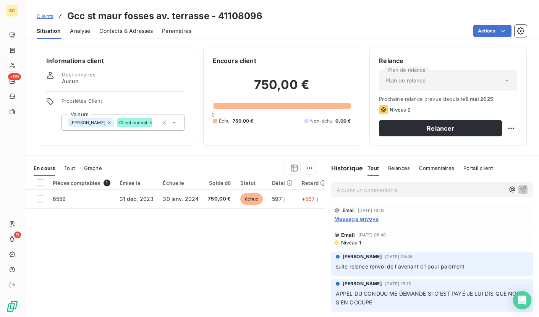
click at [152, 30] on span "Contacts & Adresses" at bounding box center [125, 31] width 53 height 8
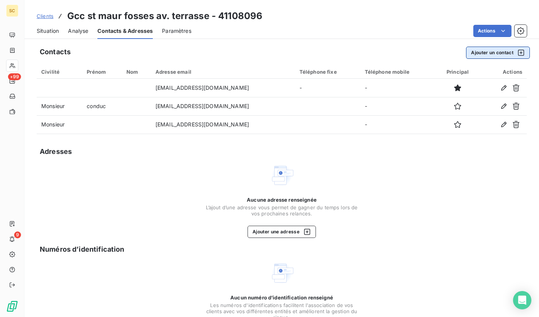
click at [483, 50] on button "Ajouter un contact" at bounding box center [498, 53] width 64 height 12
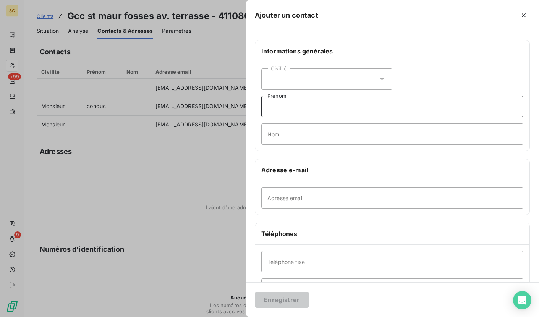
click at [290, 109] on input "Prénom" at bounding box center [392, 106] width 262 height 21
type input "Comptabilité fournisseur"
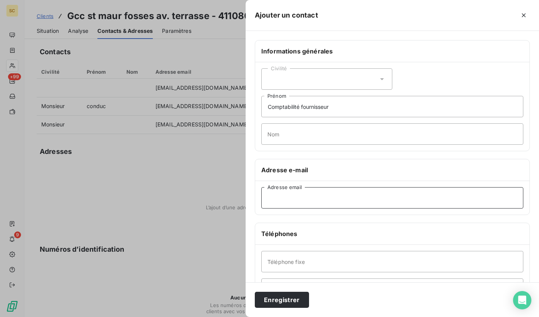
click at [294, 198] on input "Adresse email" at bounding box center [392, 197] width 262 height 21
type input "[EMAIL_ADDRESS][DOMAIN_NAME]"
drag, startPoint x: 312, startPoint y: 199, endPoint x: 265, endPoint y: 197, distance: 46.6
click at [263, 197] on input "[EMAIL_ADDRESS][DOMAIN_NAME]" at bounding box center [392, 197] width 262 height 21
click at [274, 300] on button "Enregistrer" at bounding box center [282, 300] width 54 height 16
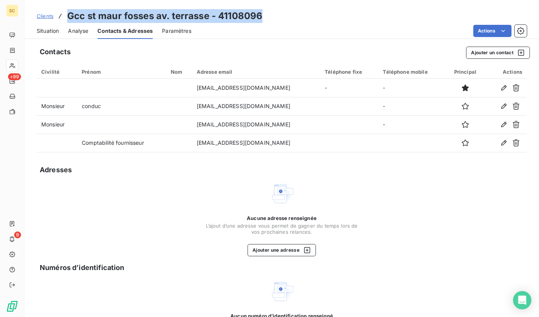
drag, startPoint x: 68, startPoint y: 16, endPoint x: 268, endPoint y: 15, distance: 199.6
click at [268, 15] on div "Clients Gcc st maur fosses av. terrasse - 41108096" at bounding box center [281, 16] width 514 height 14
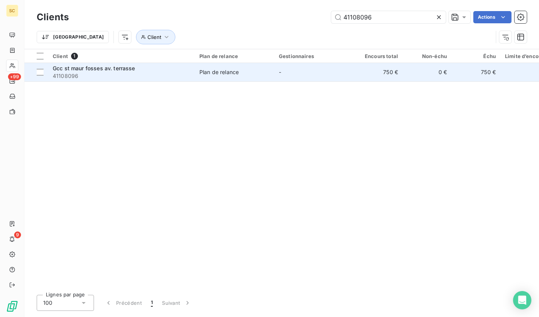
click at [77, 72] on span "41108096" at bounding box center [121, 76] width 137 height 8
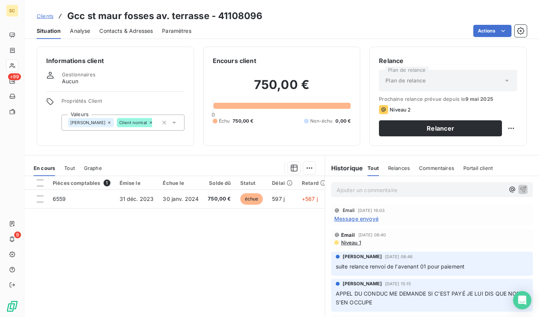
scroll to position [29, 0]
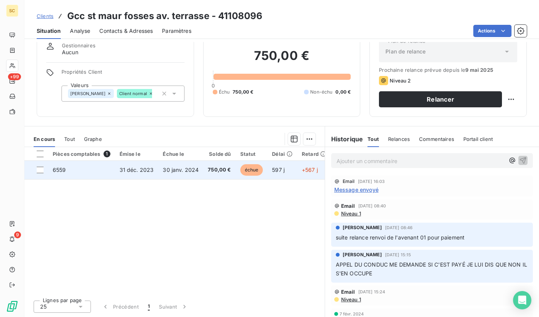
click at [177, 167] on span "30 janv. 2024" at bounding box center [181, 169] width 36 height 6
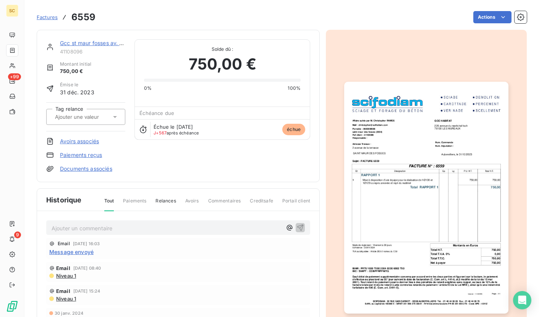
click at [434, 293] on img "button" at bounding box center [426, 198] width 164 height 232
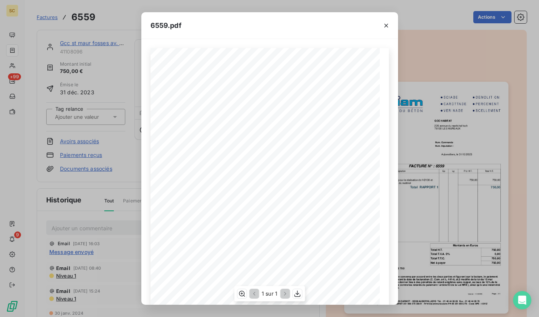
scroll to position [76, 0]
click at [299, 296] on icon "button" at bounding box center [297, 294] width 8 height 8
click at [384, 26] on icon "button" at bounding box center [386, 26] width 4 height 4
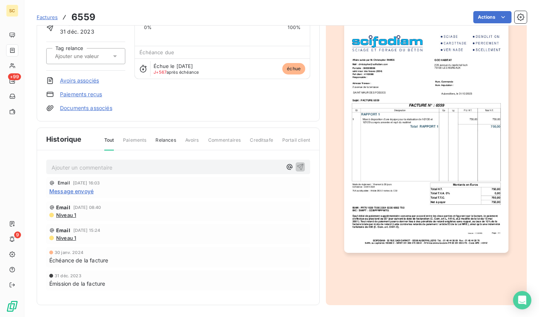
scroll to position [0, 0]
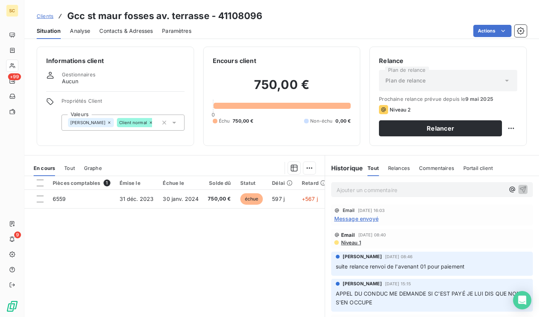
click at [359, 189] on p "Ajouter un commentaire ﻿" at bounding box center [420, 190] width 168 height 10
drag, startPoint x: 482, startPoint y: 189, endPoint x: 368, endPoint y: 190, distance: 114.9
click at [368, 190] on p "rel mail ce j à Gcc st maur fosses av. terrasse - 41108096" at bounding box center [420, 189] width 168 height 9
drag, startPoint x: 439, startPoint y: 190, endPoint x: 313, endPoint y: 188, distance: 126.7
click at [313, 188] on div "En cours Tout Graphe Pièces comptables 1 Émise le Échue le Solde dû Statut Déla…" at bounding box center [281, 250] width 514 height 191
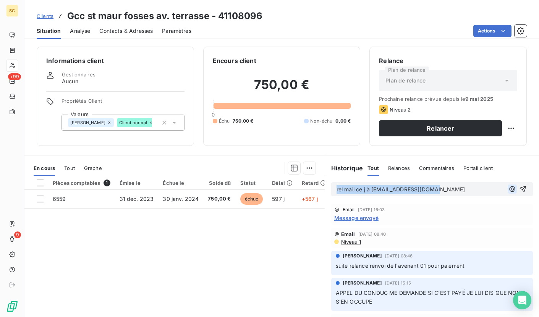
click at [519, 187] on icon "button" at bounding box center [523, 189] width 8 height 8
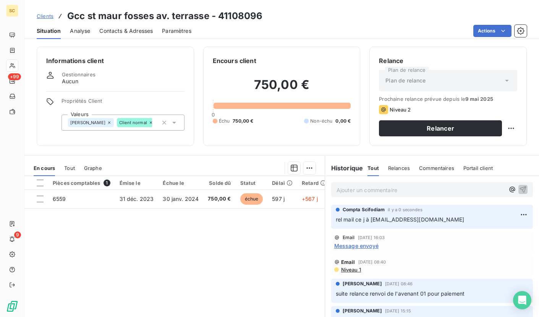
click at [47, 17] on span "Clients" at bounding box center [45, 16] width 17 height 6
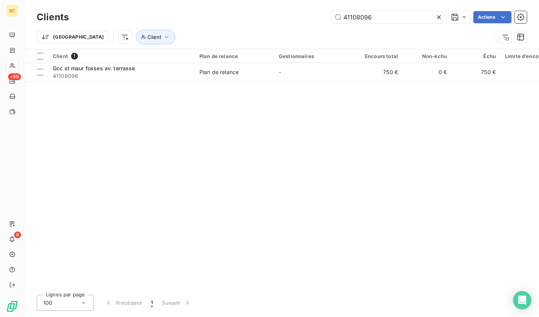
drag, startPoint x: 361, startPoint y: 16, endPoint x: 298, endPoint y: 15, distance: 63.0
click at [298, 15] on div "41108096 Actions" at bounding box center [302, 17] width 448 height 12
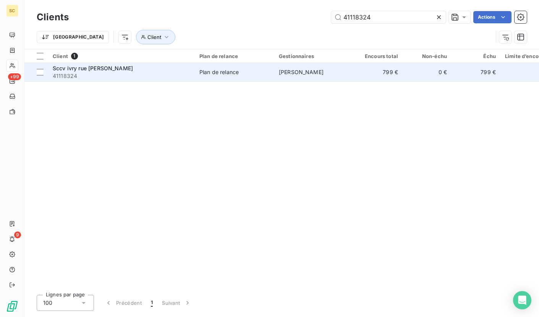
type input "41118324"
click at [148, 79] on span "41118324" at bounding box center [121, 76] width 137 height 8
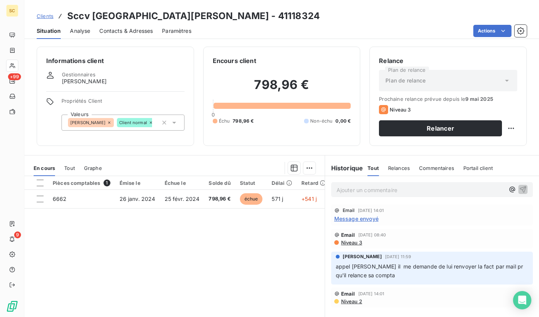
click at [129, 32] on span "Contacts & Adresses" at bounding box center [125, 31] width 53 height 8
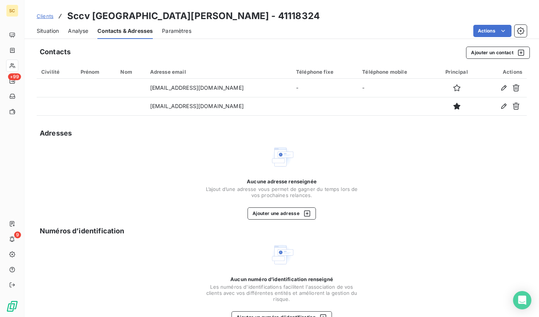
click at [43, 29] on span "Situation" at bounding box center [48, 31] width 22 height 8
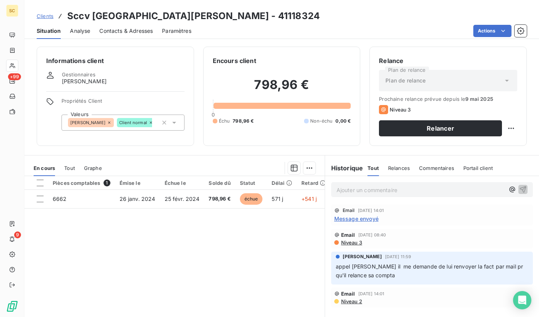
scroll to position [29, 0]
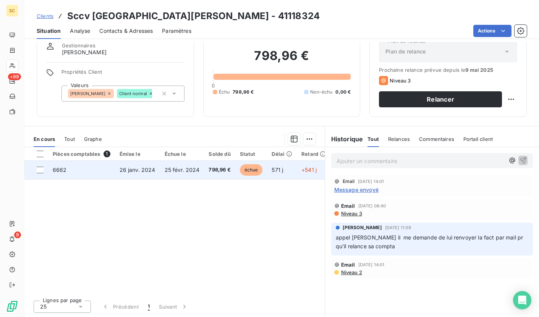
click at [83, 178] on td "6662" at bounding box center [81, 170] width 67 height 18
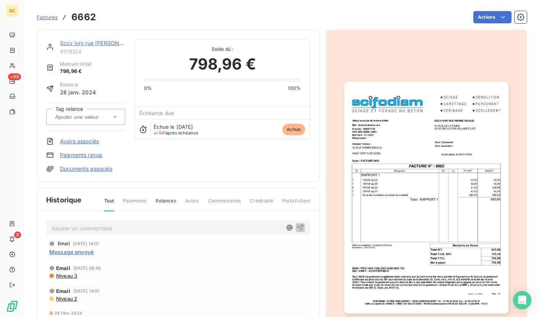
click at [406, 183] on img "button" at bounding box center [426, 198] width 164 height 232
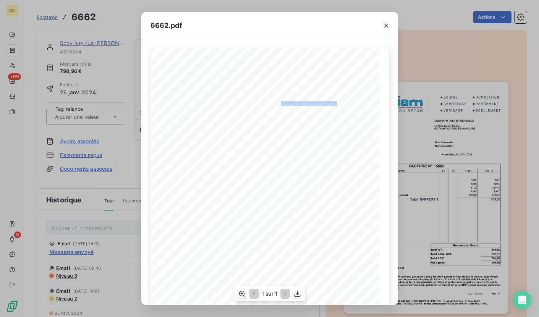
drag, startPoint x: 274, startPoint y: 103, endPoint x: 329, endPoint y: 102, distance: 55.0
click at [329, 102] on div "Qt Désignation Ep Lg P.U. H.T. Total H.T. Version : 17.00R05 Page : 1/1 SCIFODI…" at bounding box center [269, 210] width 229 height 324
click at [382, 27] on icon "button" at bounding box center [386, 26] width 8 height 8
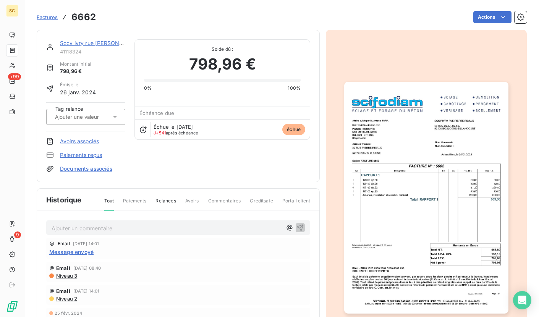
click at [47, 16] on span "Factures" at bounding box center [47, 17] width 21 height 6
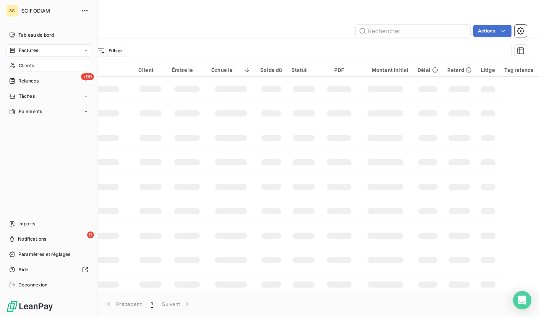
click at [27, 69] on span "Clients" at bounding box center [26, 65] width 15 height 7
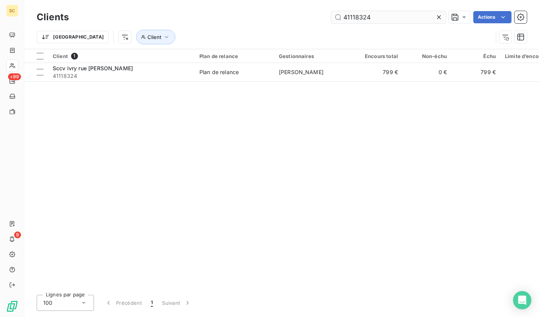
drag, startPoint x: 437, startPoint y: 18, endPoint x: 415, endPoint y: 15, distance: 22.3
click at [436, 18] on icon at bounding box center [439, 17] width 8 height 8
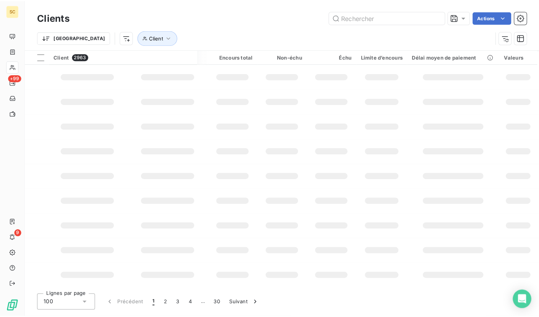
scroll to position [0, 146]
